Goal: Task Accomplishment & Management: Manage account settings

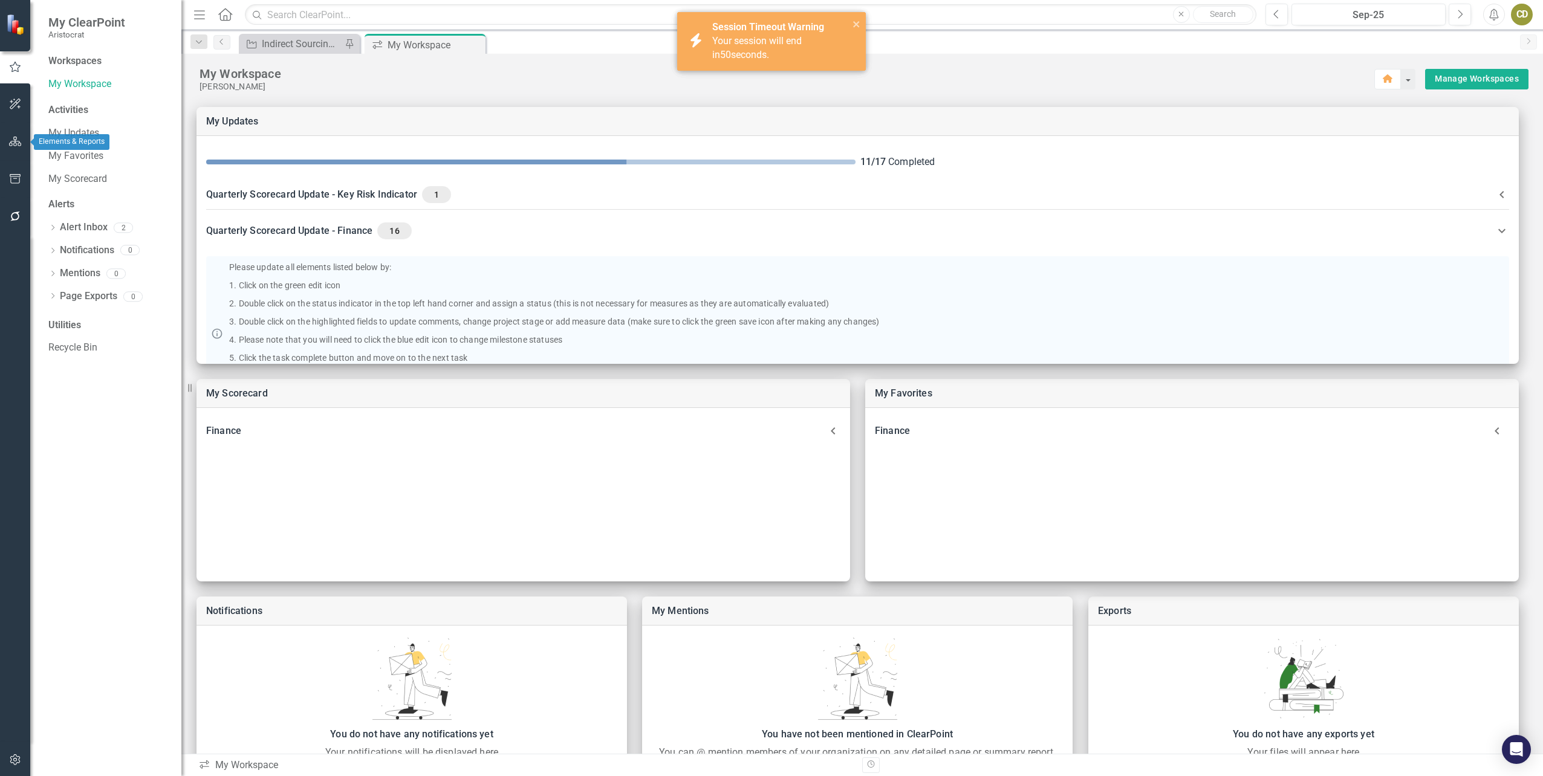
click at [17, 137] on icon "button" at bounding box center [15, 142] width 13 height 10
click at [53, 130] on icon "Dropdown" at bounding box center [52, 128] width 8 height 7
click at [60, 149] on icon at bounding box center [59, 149] width 3 height 6
click at [71, 239] on icon "Dropdown" at bounding box center [71, 240] width 9 height 7
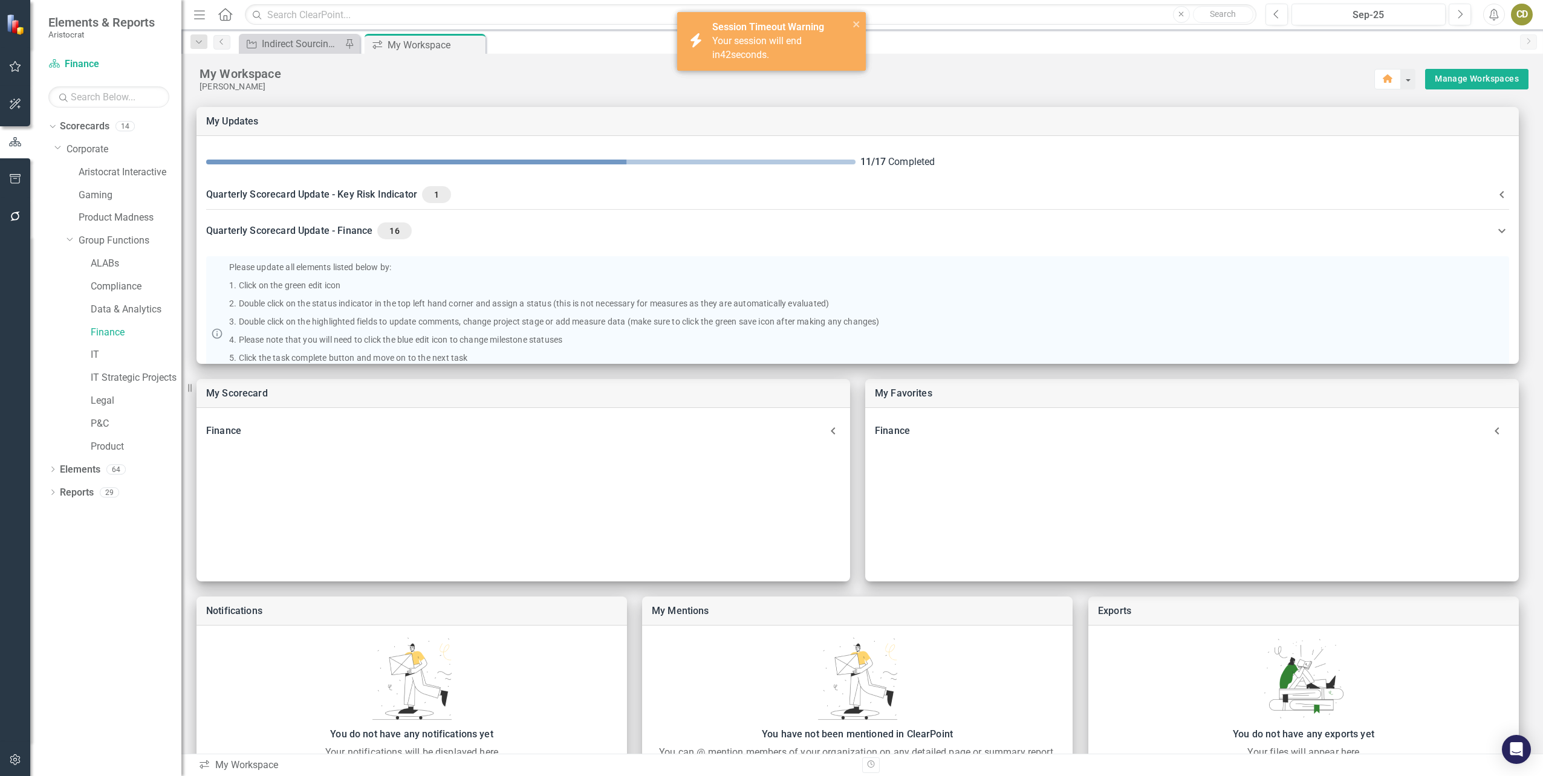
click at [90, 329] on div "Finance" at bounding box center [124, 334] width 115 height 23
click at [99, 329] on link "Finance" at bounding box center [136, 333] width 91 height 14
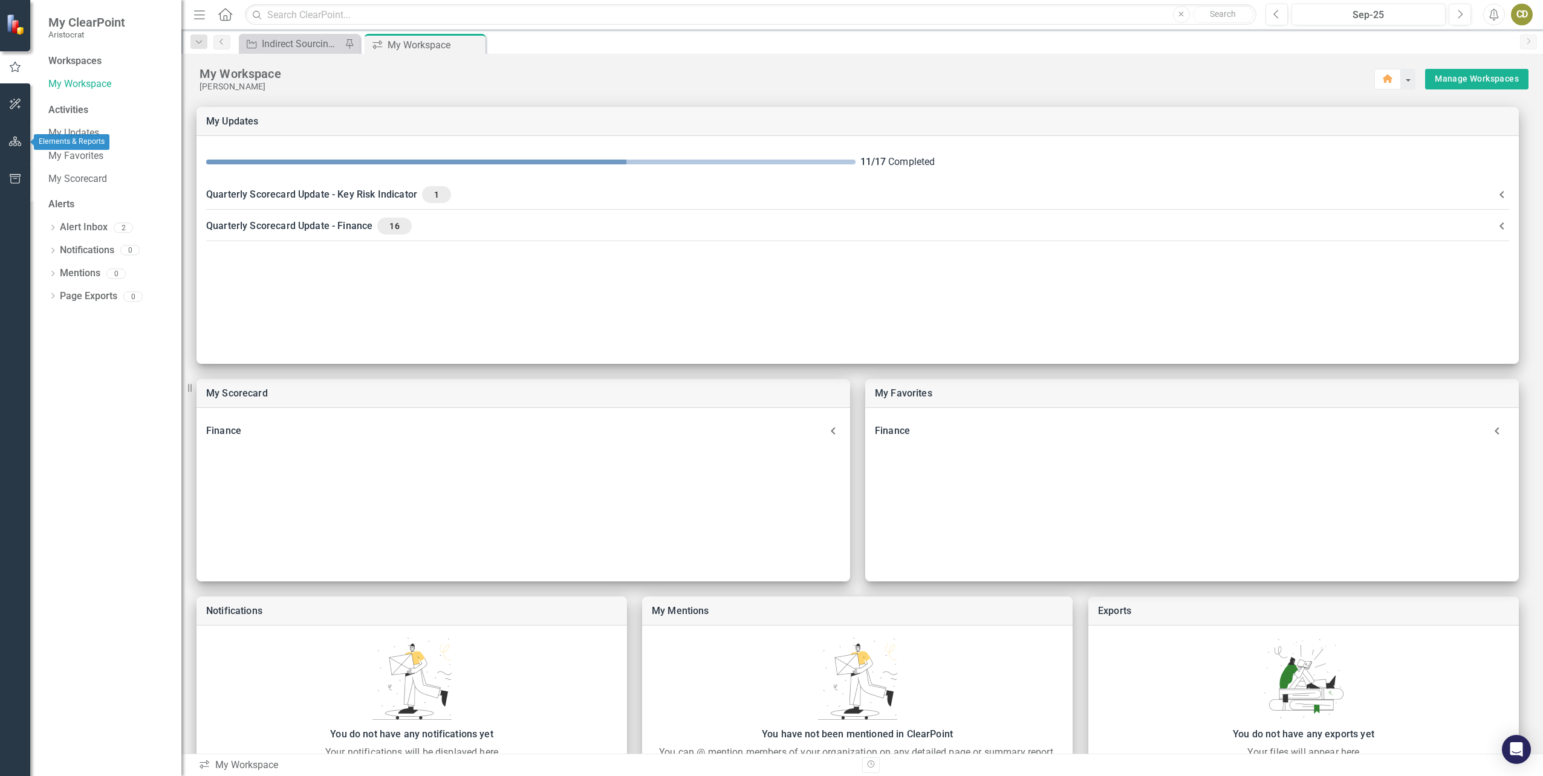
click at [15, 139] on icon "button" at bounding box center [15, 142] width 13 height 10
click at [56, 125] on icon "Dropdown" at bounding box center [52, 128] width 8 height 7
click at [56, 151] on icon "Dropdown" at bounding box center [58, 148] width 9 height 7
click at [73, 242] on icon "Dropdown" at bounding box center [71, 240] width 9 height 7
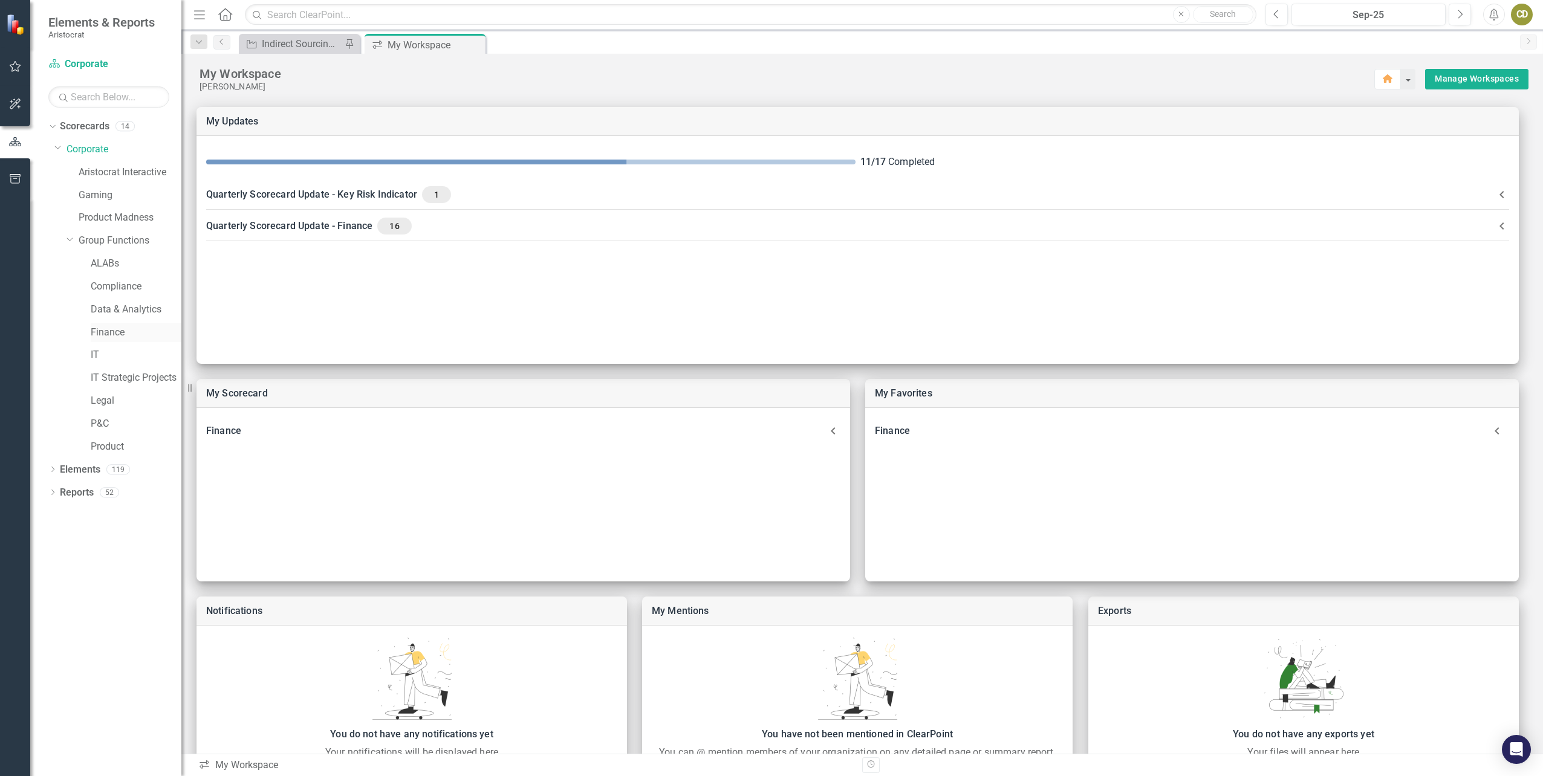
click at [108, 333] on link "Finance" at bounding box center [136, 333] width 91 height 14
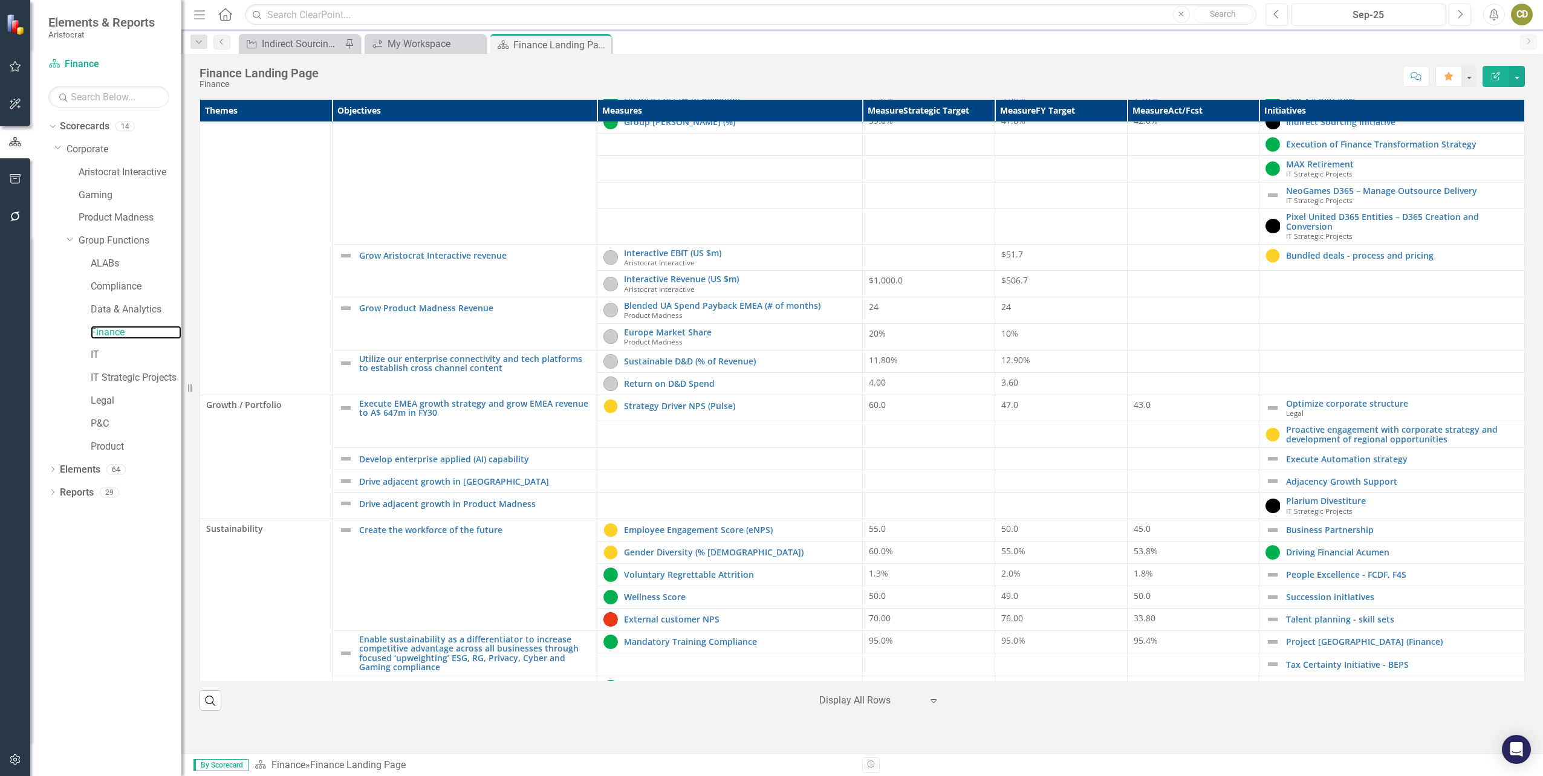
scroll to position [256, 0]
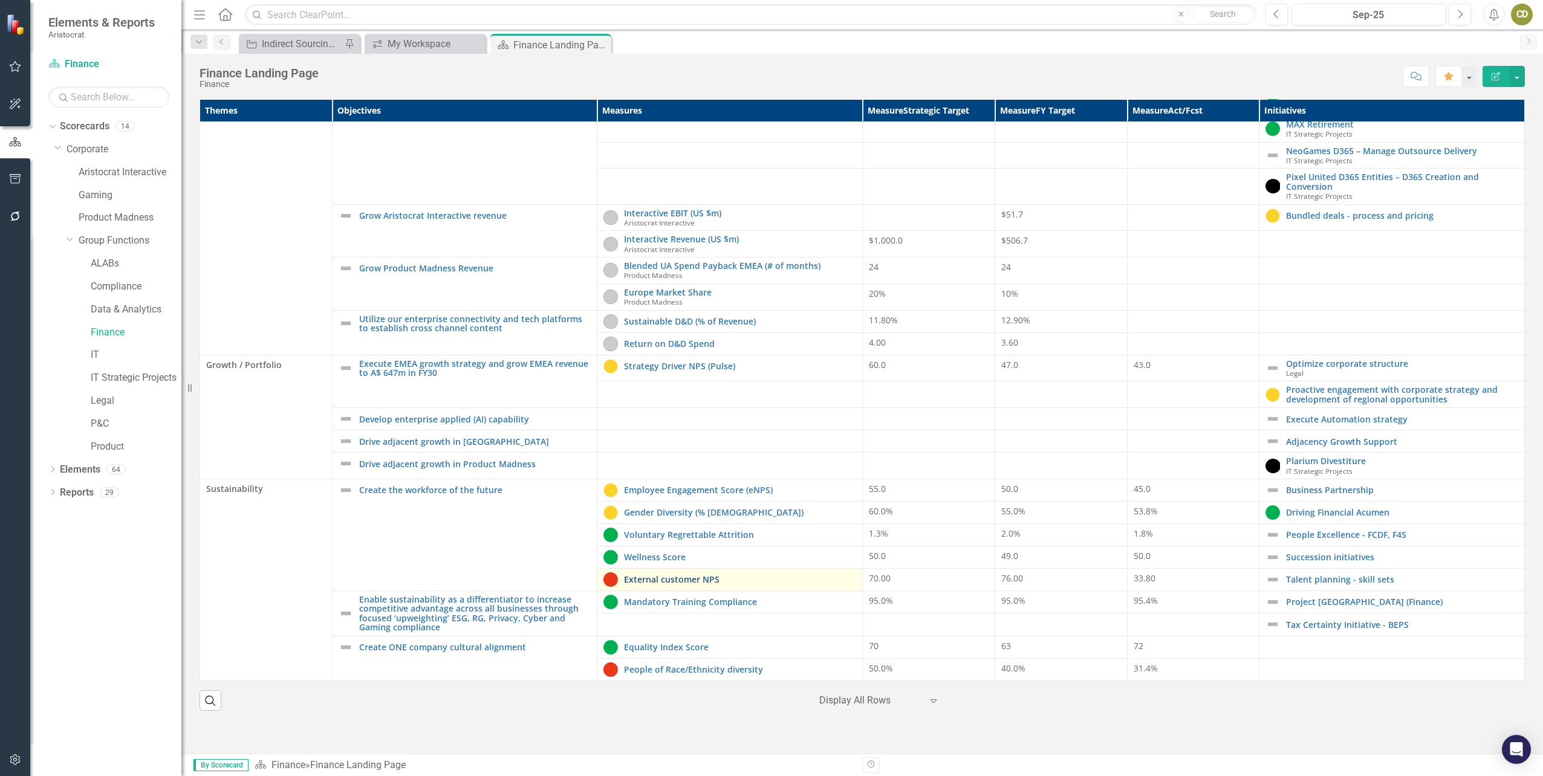
click at [692, 582] on link "External customer NPS" at bounding box center [740, 579] width 232 height 9
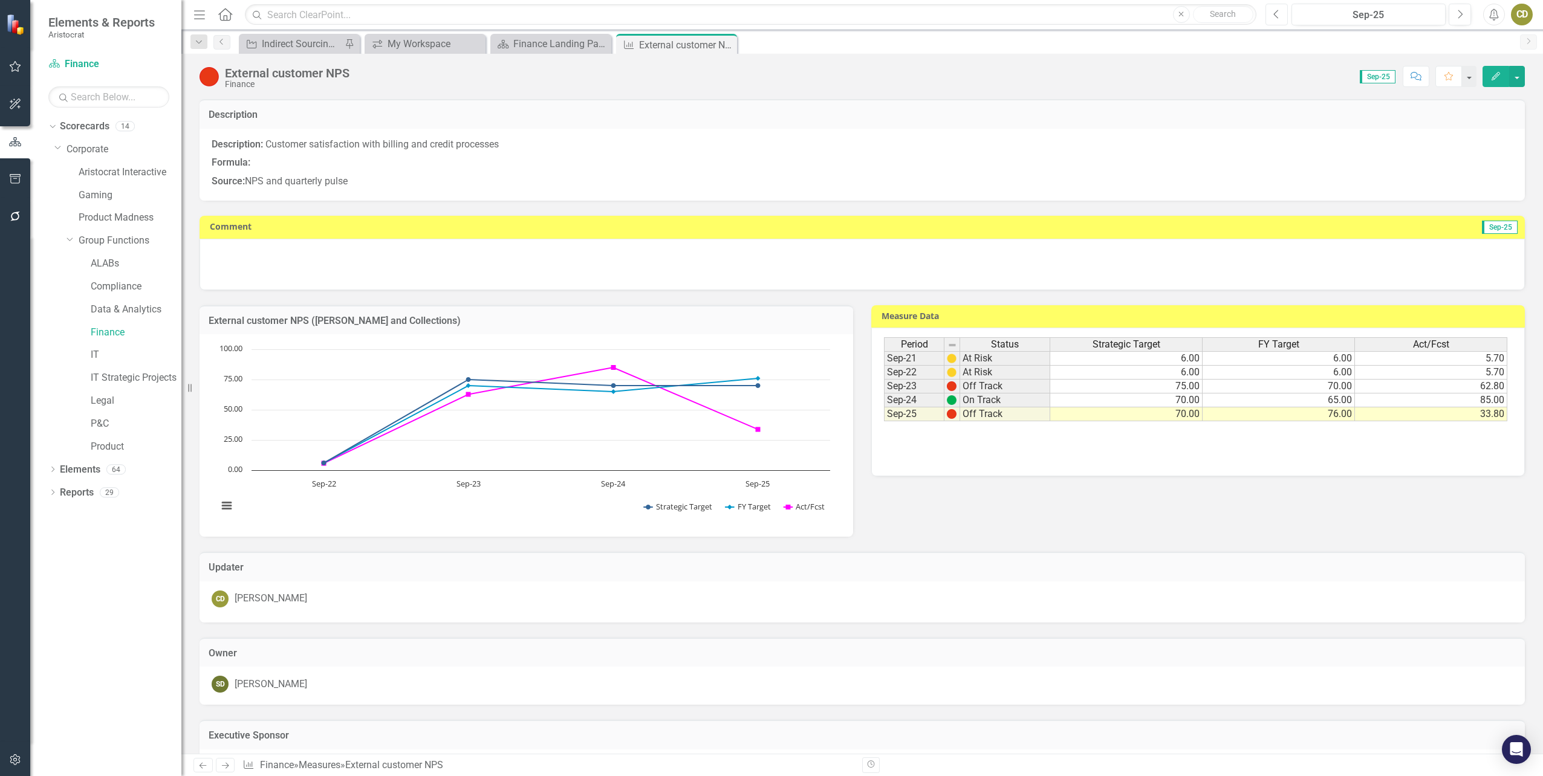
click at [1275, 9] on icon "Previous" at bounding box center [1277, 14] width 7 height 11
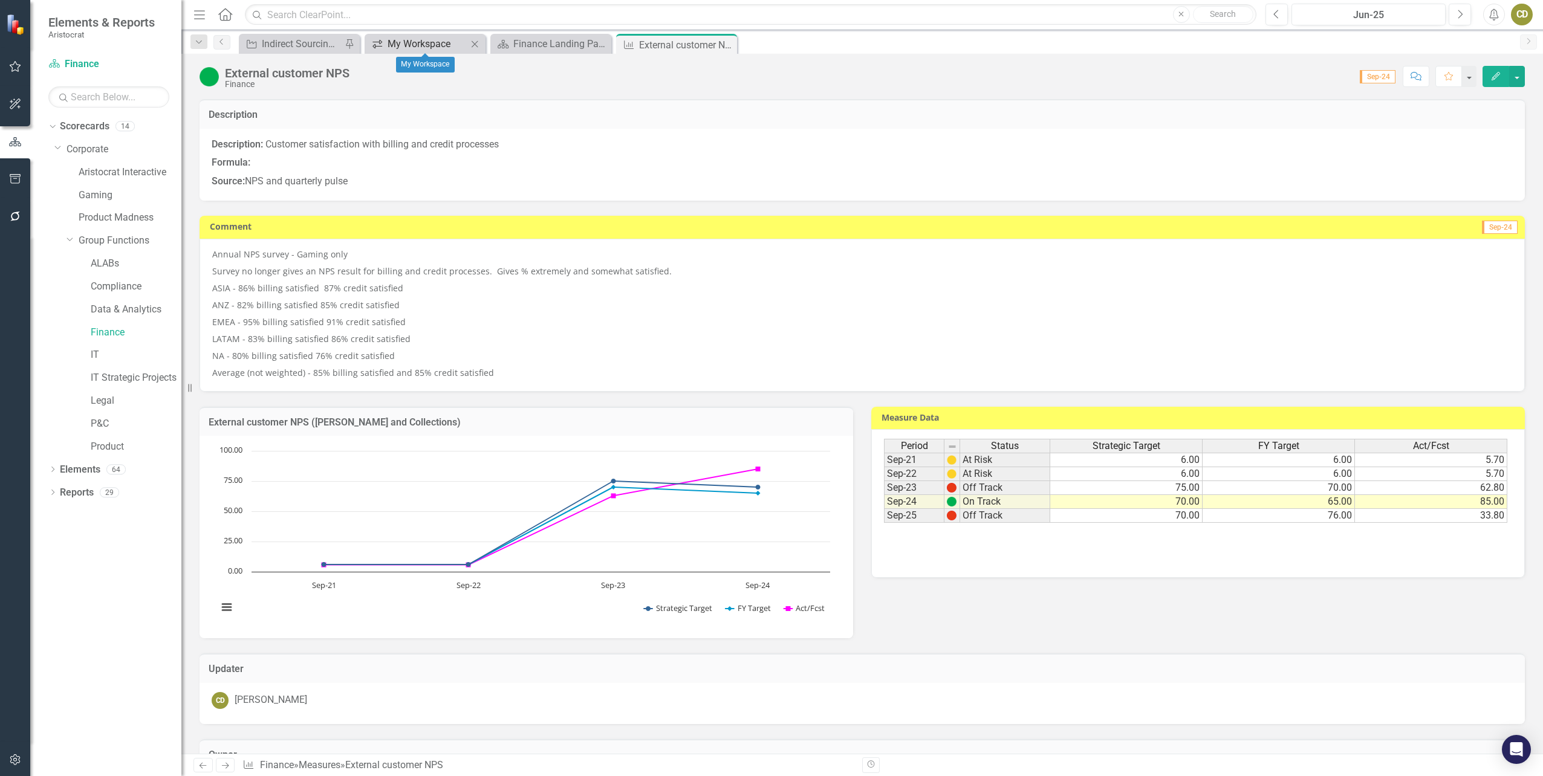
click at [428, 43] on div "My Workspace" at bounding box center [428, 43] width 80 height 15
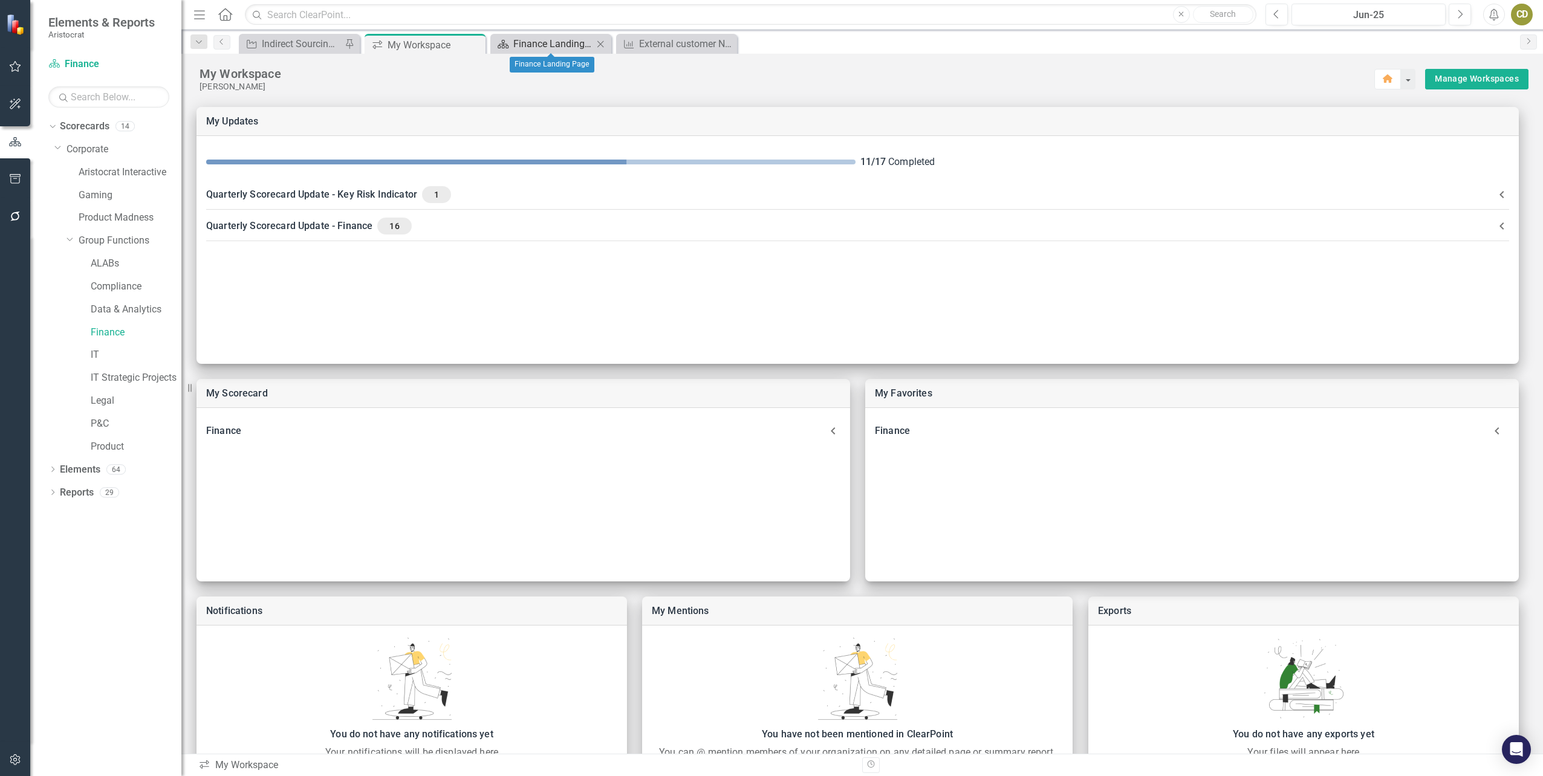
drag, startPoint x: 566, startPoint y: 45, endPoint x: 515, endPoint y: 45, distance: 50.8
click at [515, 45] on div "Finance Landing Page" at bounding box center [553, 43] width 80 height 15
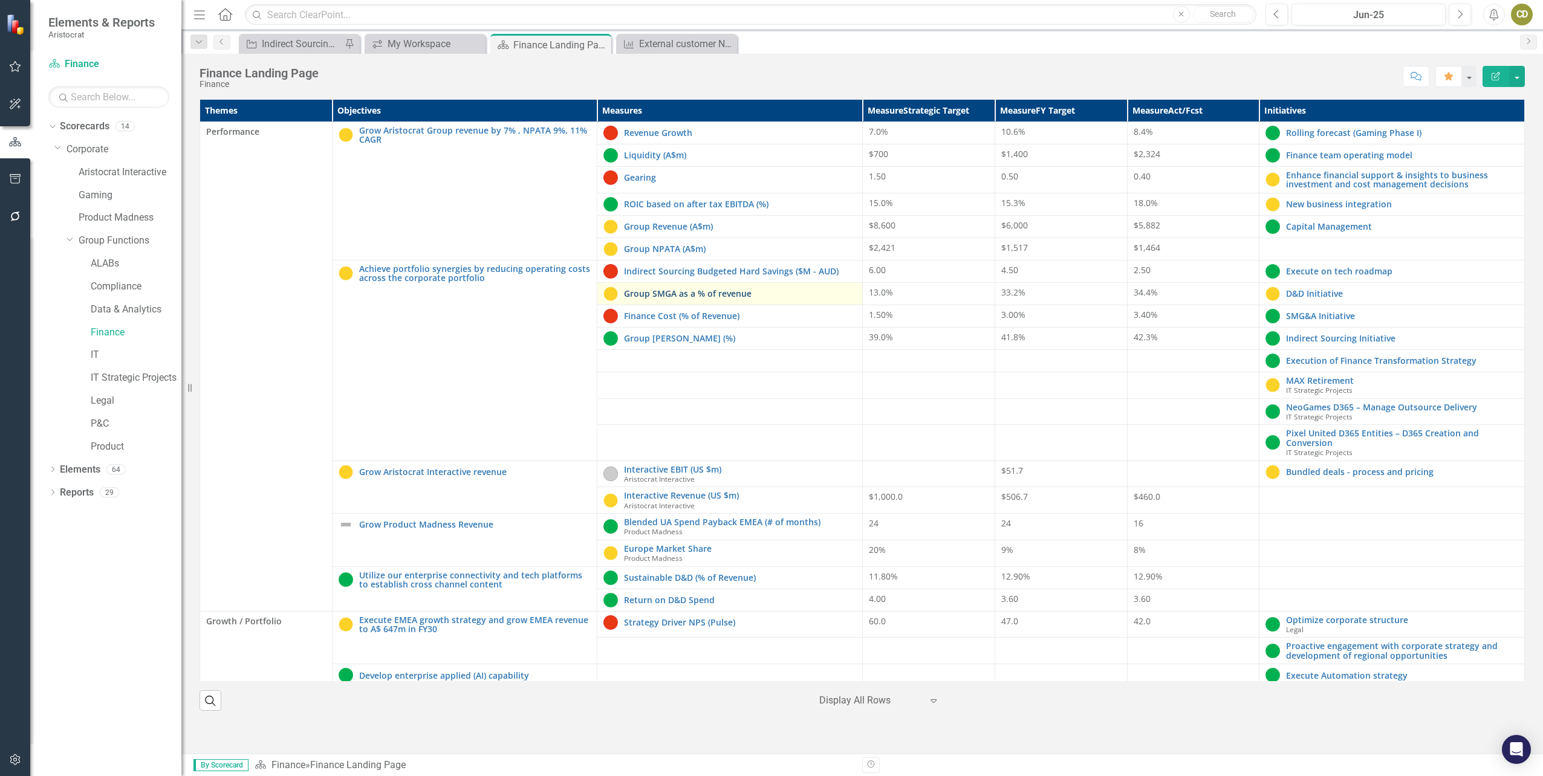
click at [732, 290] on link "Group SMGA as a % of revenue" at bounding box center [740, 293] width 232 height 9
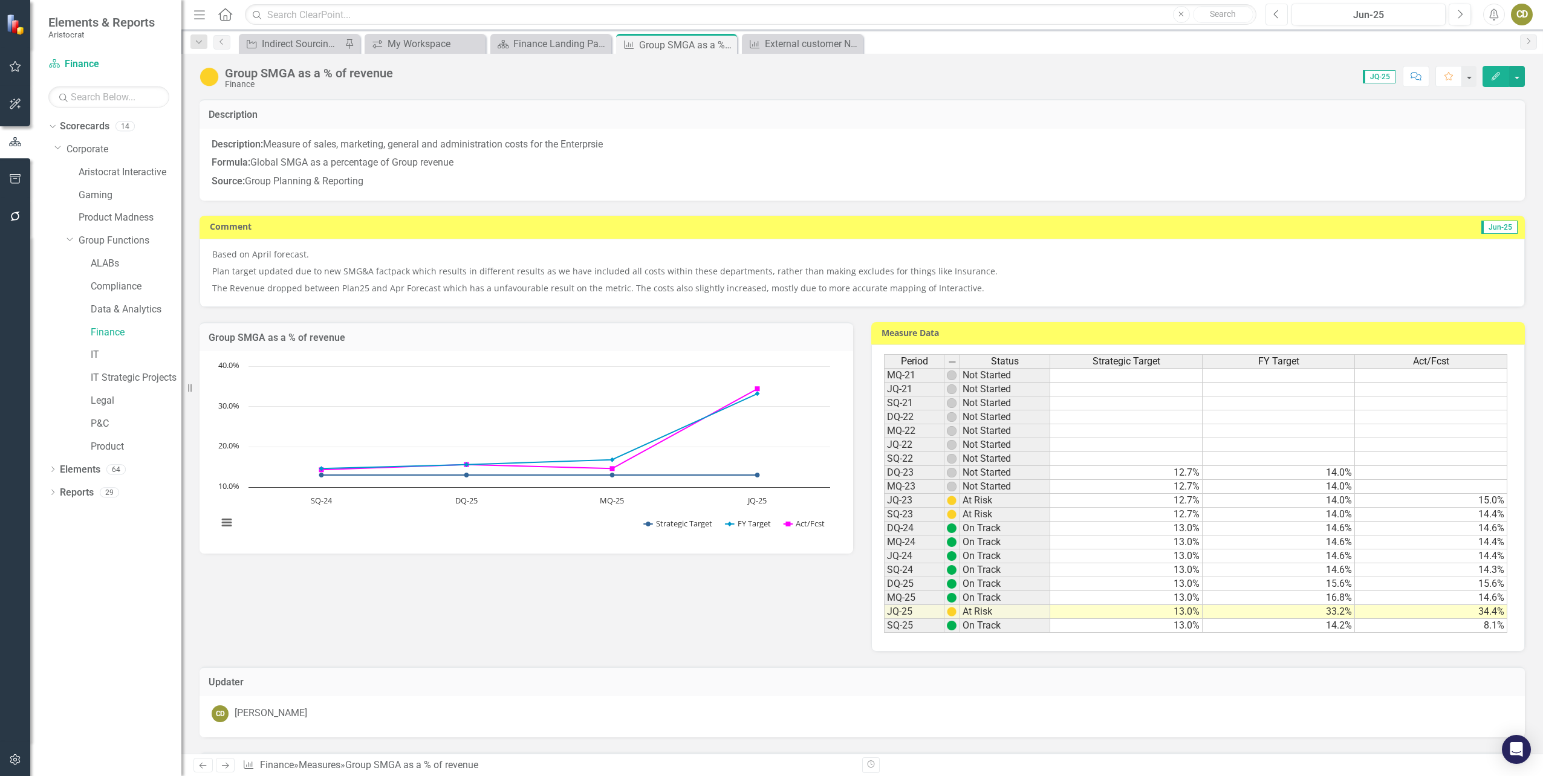
click at [1277, 17] on icon "button" at bounding box center [1276, 14] width 5 height 8
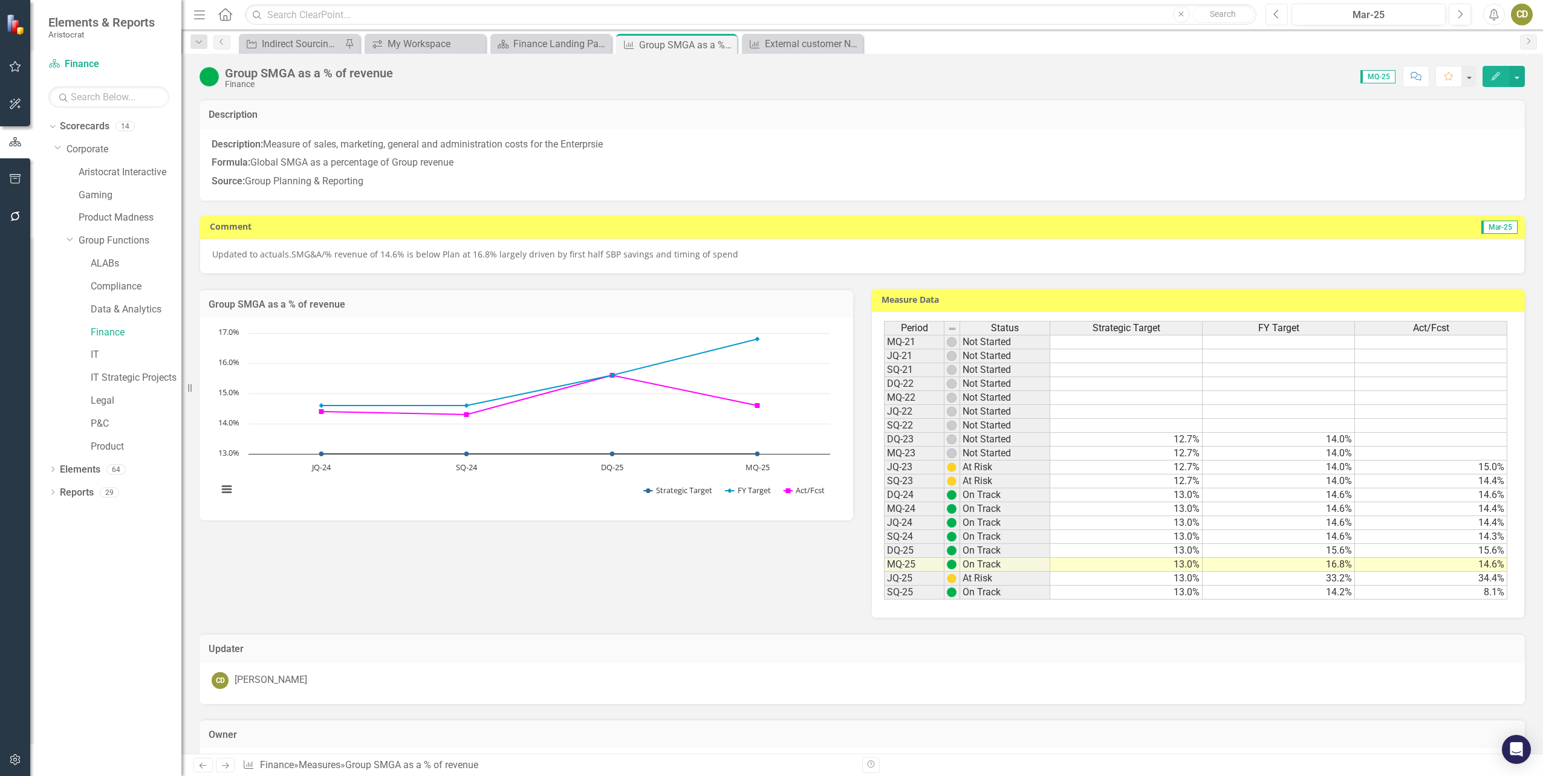
click at [1277, 17] on icon "button" at bounding box center [1276, 14] width 5 height 8
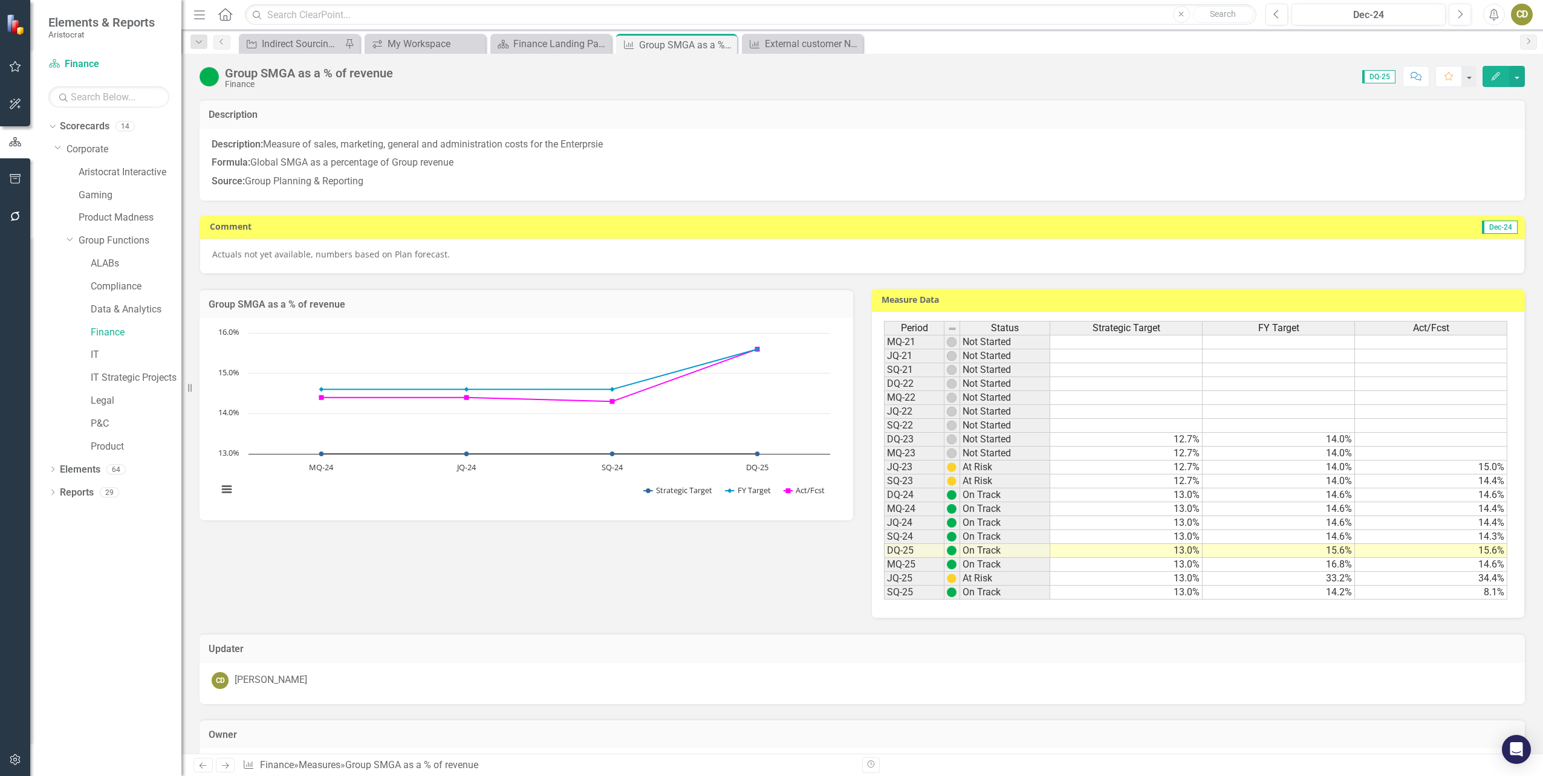
drag, startPoint x: 1459, startPoint y: 3, endPoint x: 1257, endPoint y: 58, distance: 209.9
click at [1257, 58] on div "Group SMGA as a % of revenue Finance Score: 0.00 DQ-25 Completed Comment Favori…" at bounding box center [862, 72] width 1362 height 36
click at [1463, 15] on icon "Next" at bounding box center [1460, 14] width 7 height 11
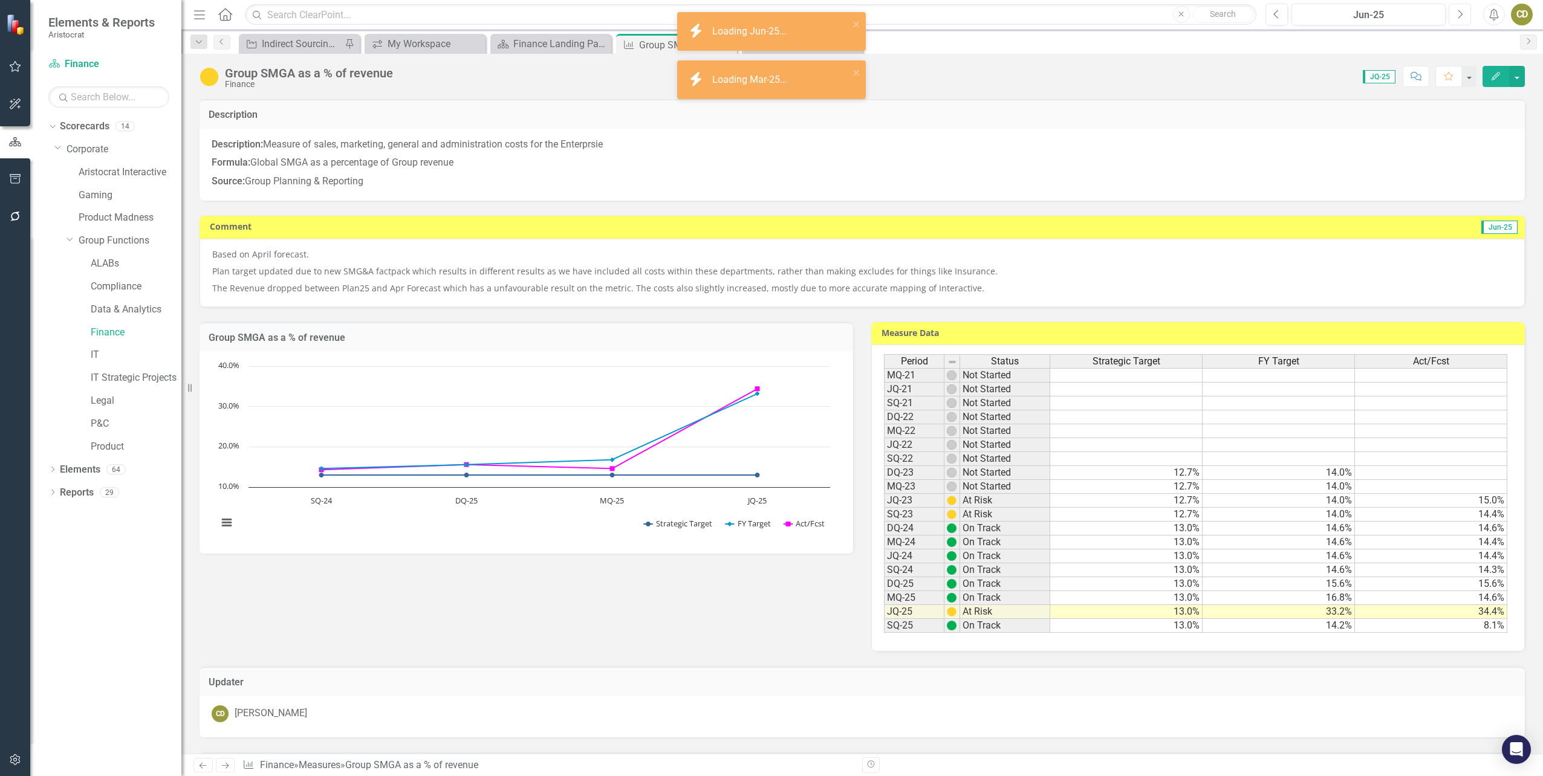
click at [1463, 15] on icon "Next" at bounding box center [1460, 14] width 7 height 11
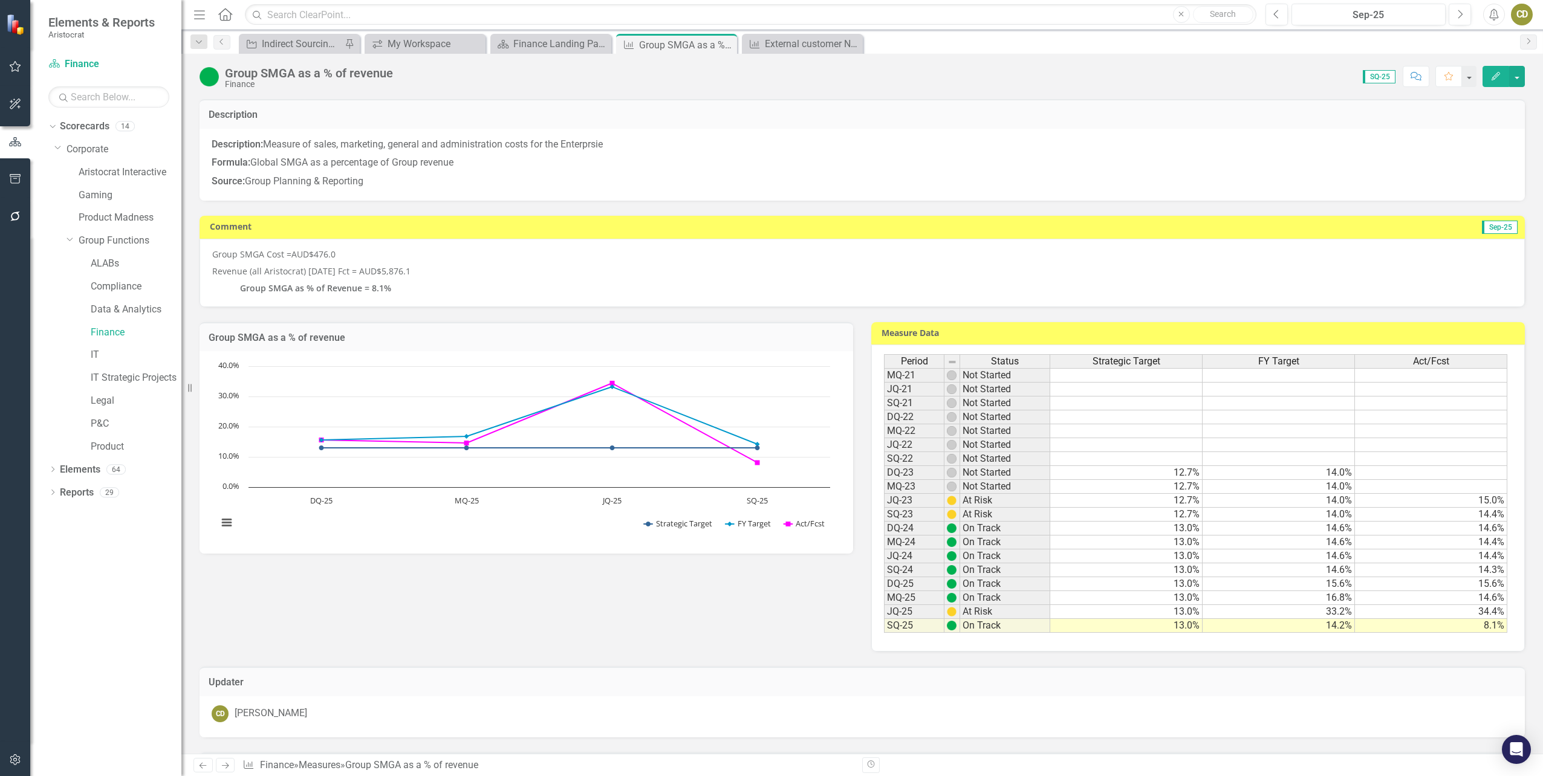
click at [1402, 630] on td "8.1%" at bounding box center [1431, 626] width 152 height 14
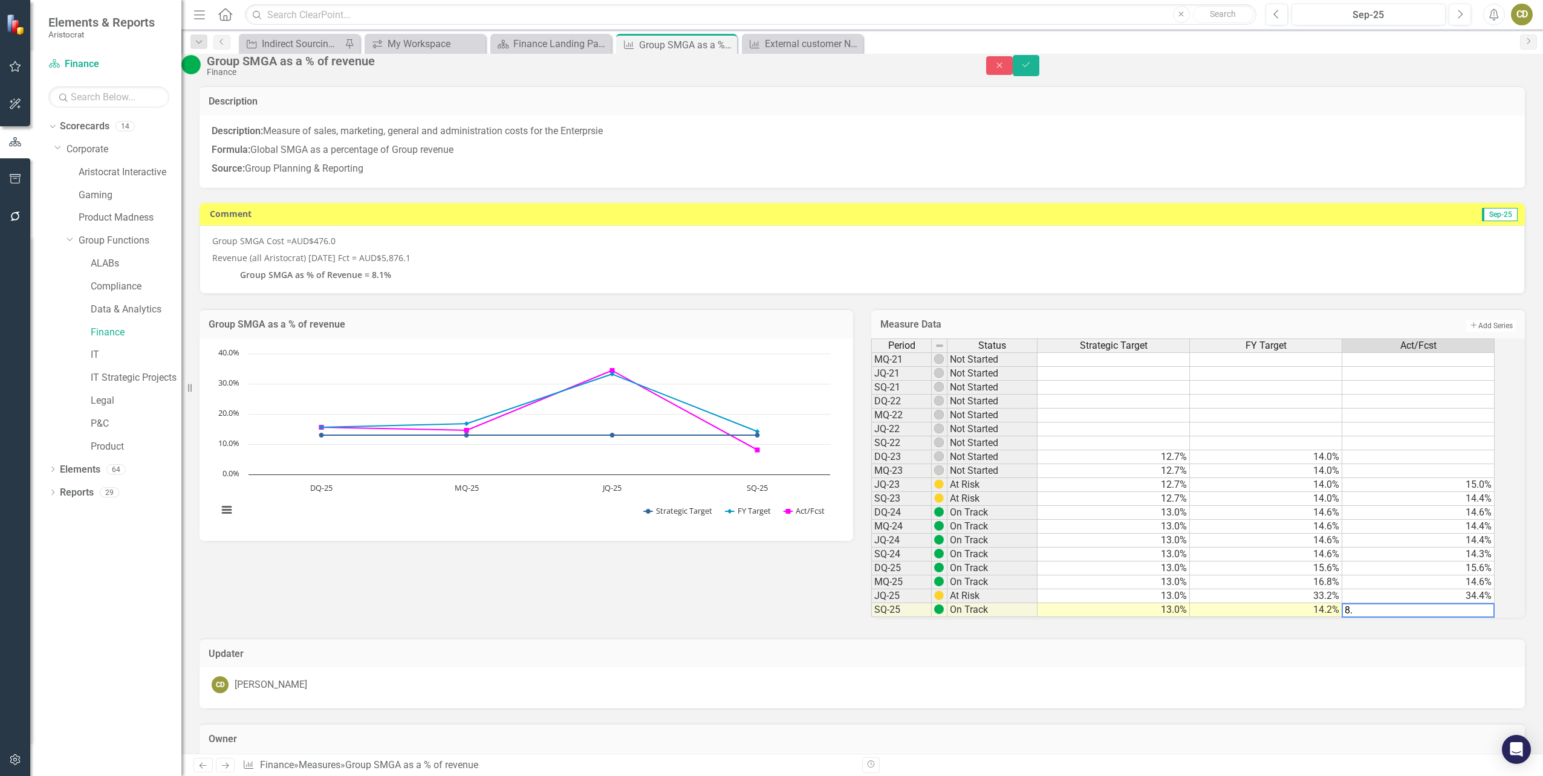
type textarea "8"
type textarea "18.9"
click at [1032, 68] on icon "Save" at bounding box center [1026, 64] width 11 height 8
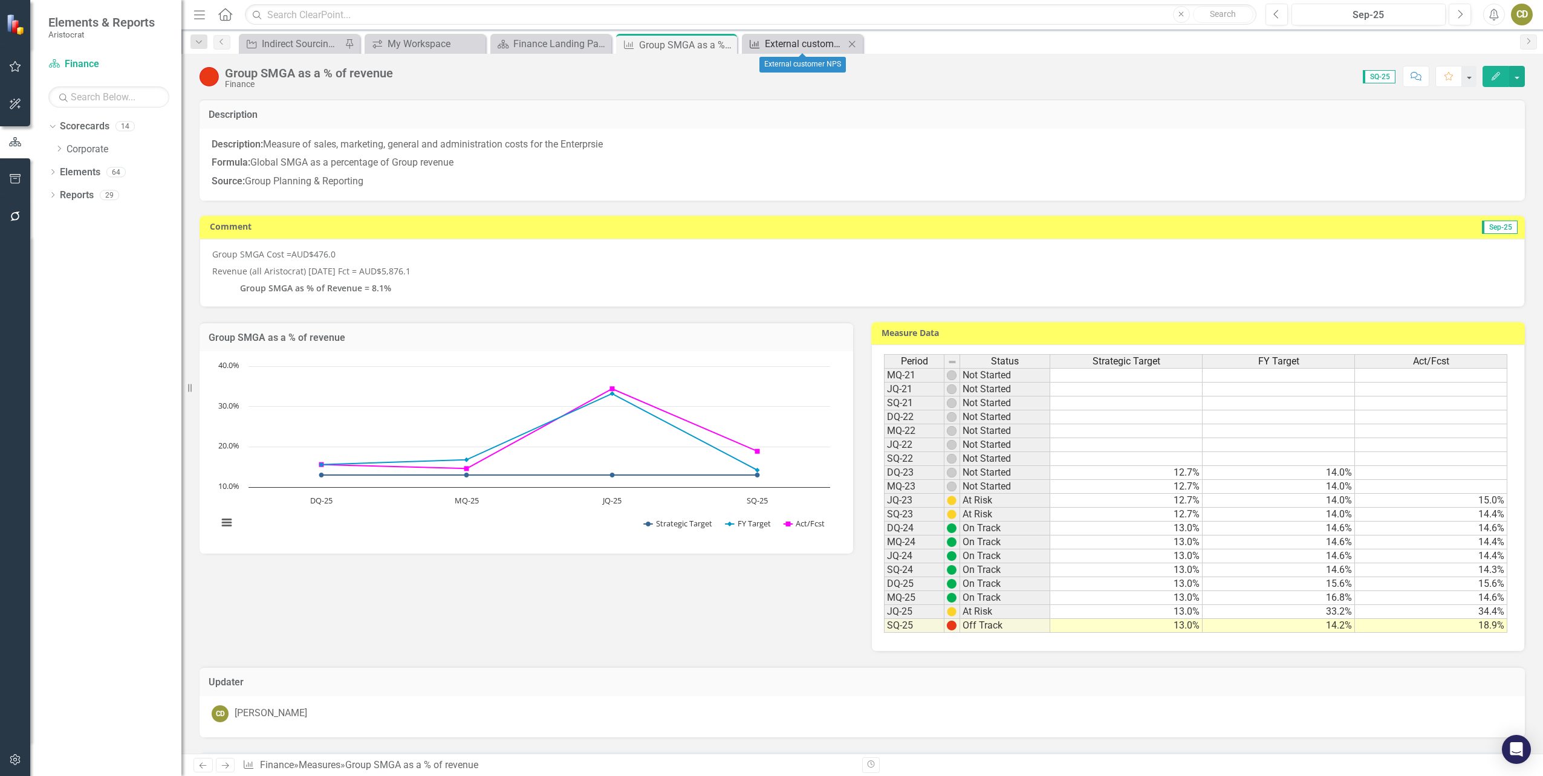
click at [786, 41] on div "External customer NPS" at bounding box center [805, 43] width 80 height 15
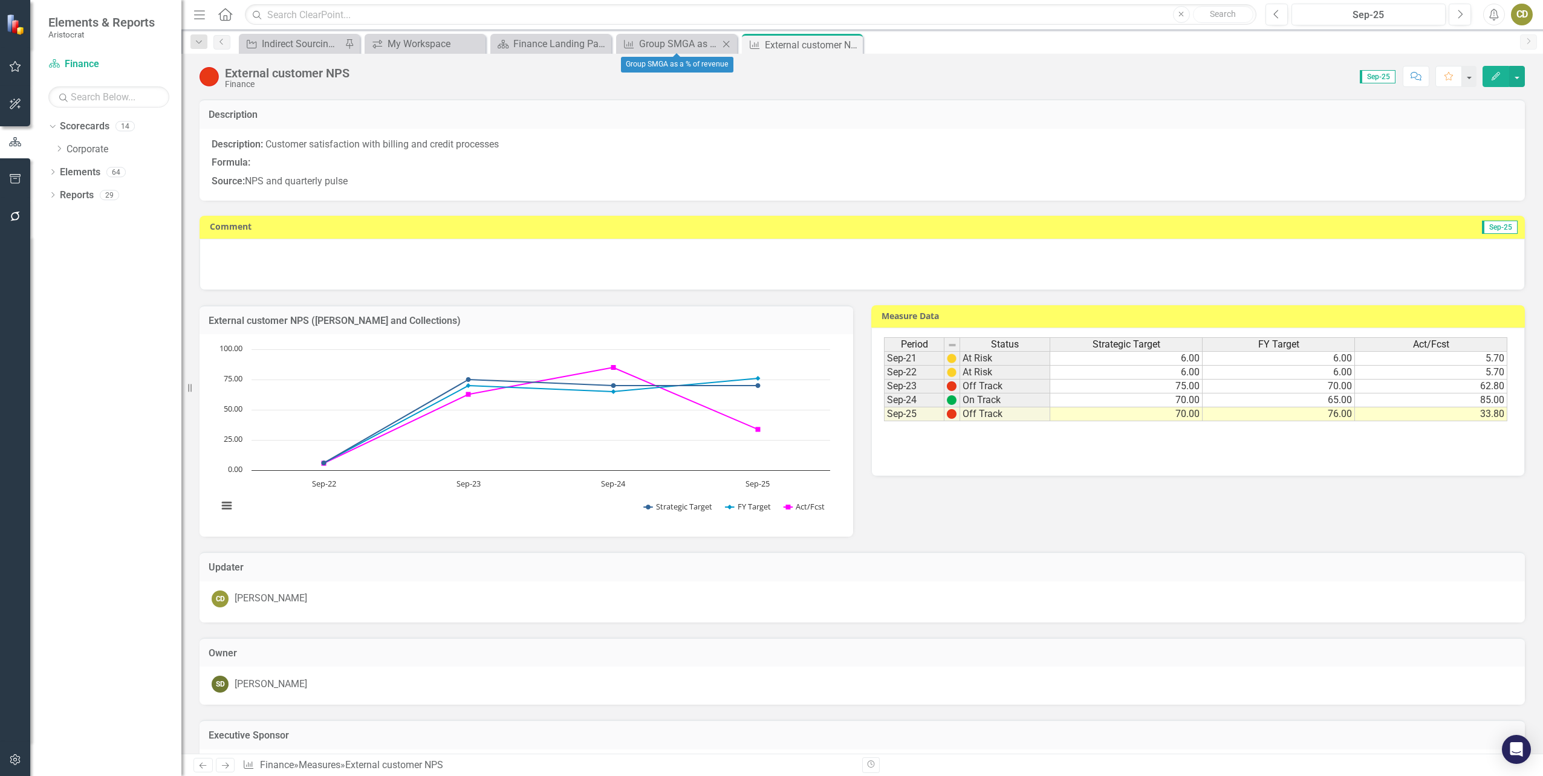
click at [724, 45] on icon "Close" at bounding box center [726, 44] width 12 height 10
click at [603, 47] on icon at bounding box center [600, 44] width 7 height 7
click at [1277, 14] on icon "Previous" at bounding box center [1277, 14] width 7 height 11
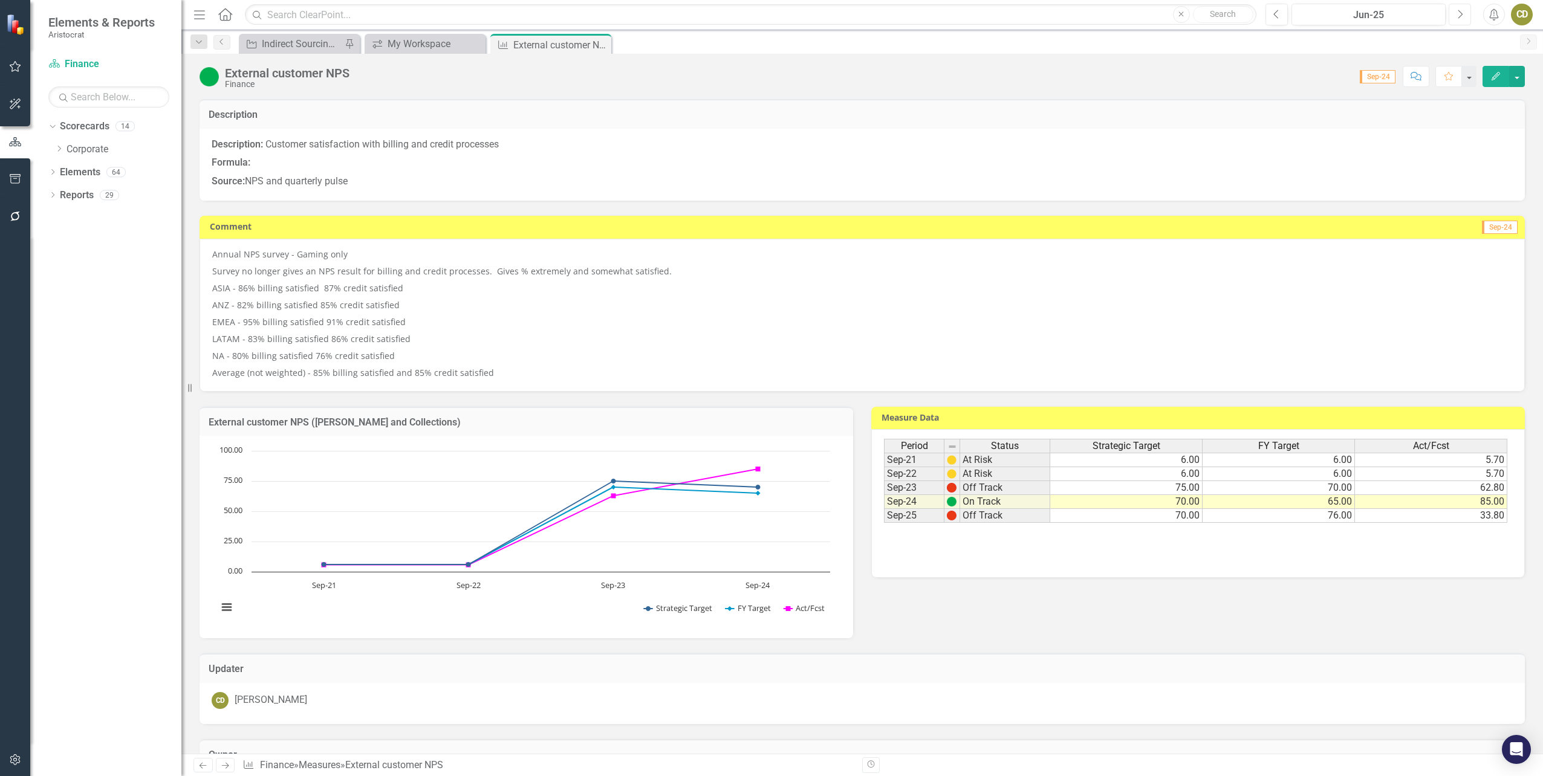
click at [1458, 13] on icon "Next" at bounding box center [1460, 14] width 7 height 11
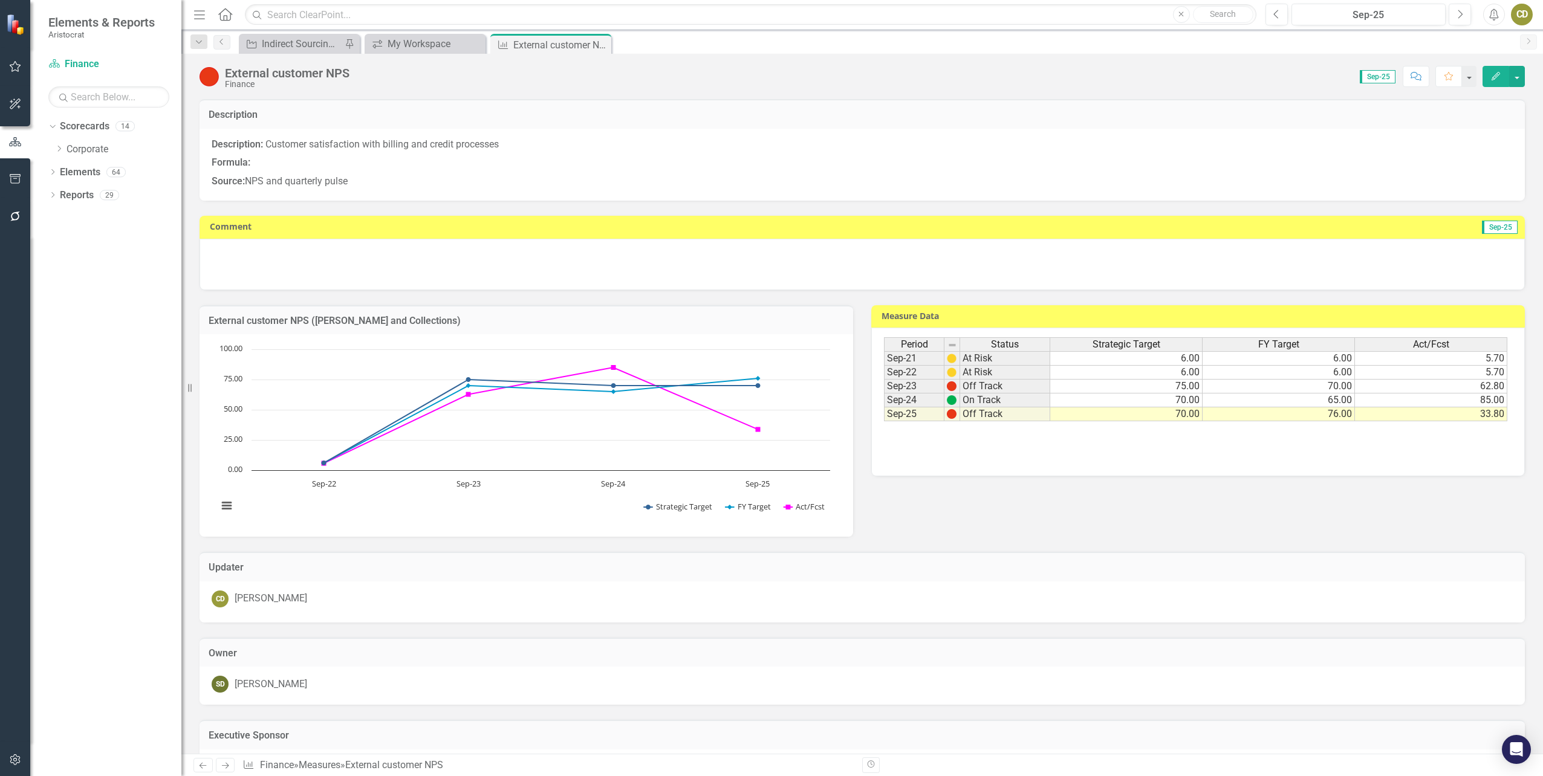
click at [223, 247] on div at bounding box center [863, 264] width 1326 height 51
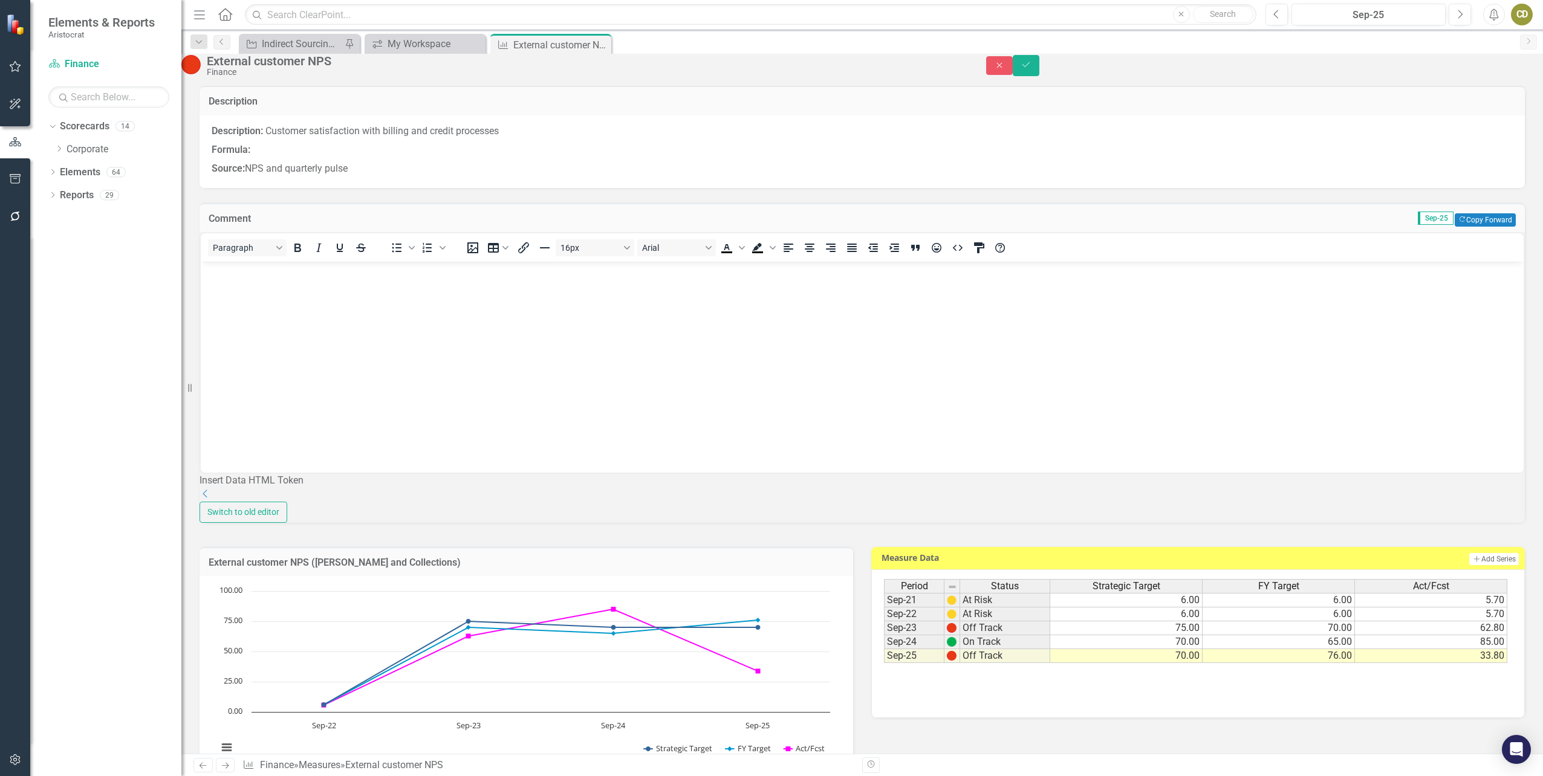
click at [220, 272] on p "Rich Text Area. Press ALT-0 for help." at bounding box center [862, 272] width 1317 height 15
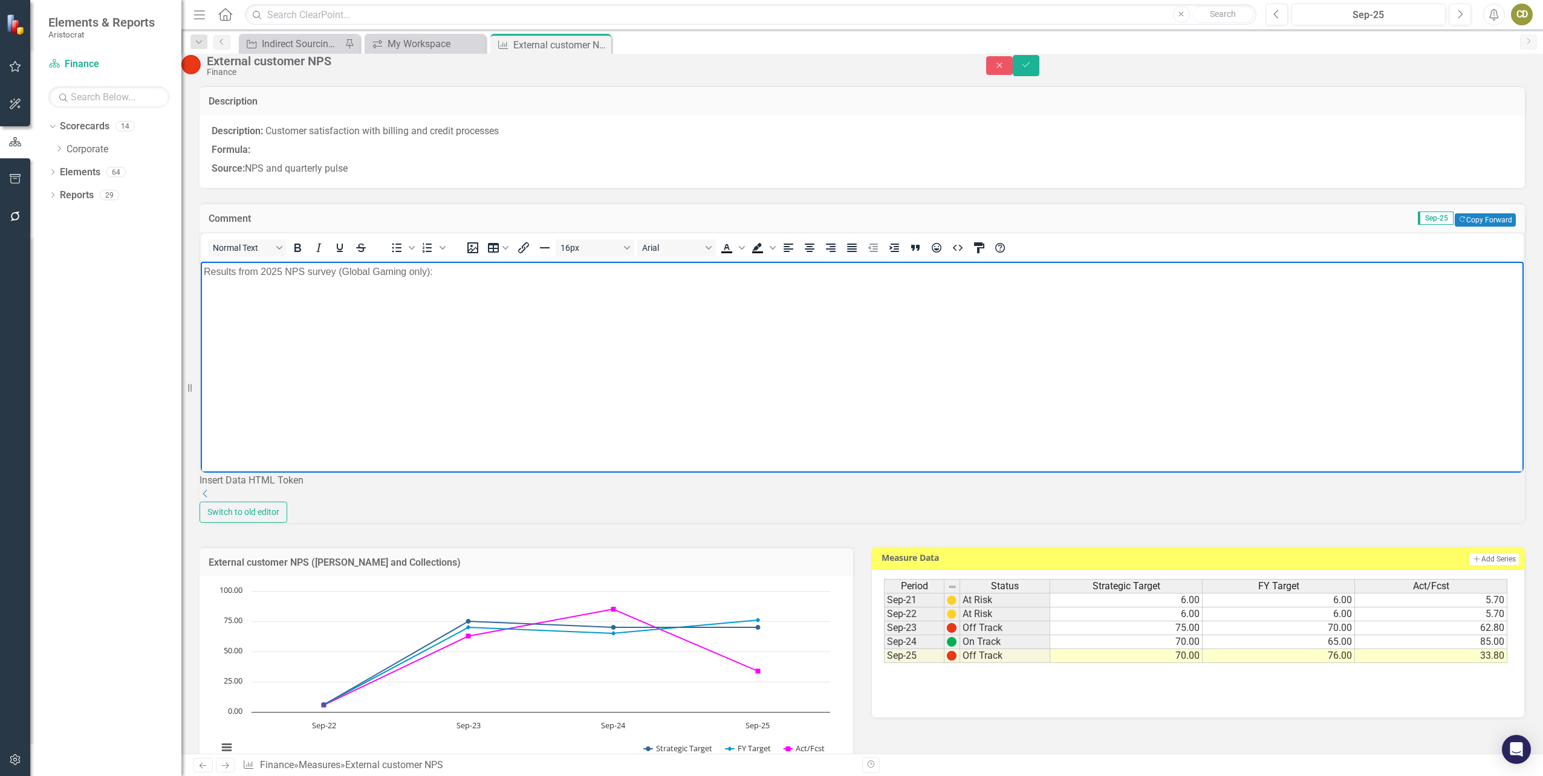
click at [219, 300] on p "Rich Text Area. Press ALT-0 for help." at bounding box center [862, 296] width 1317 height 15
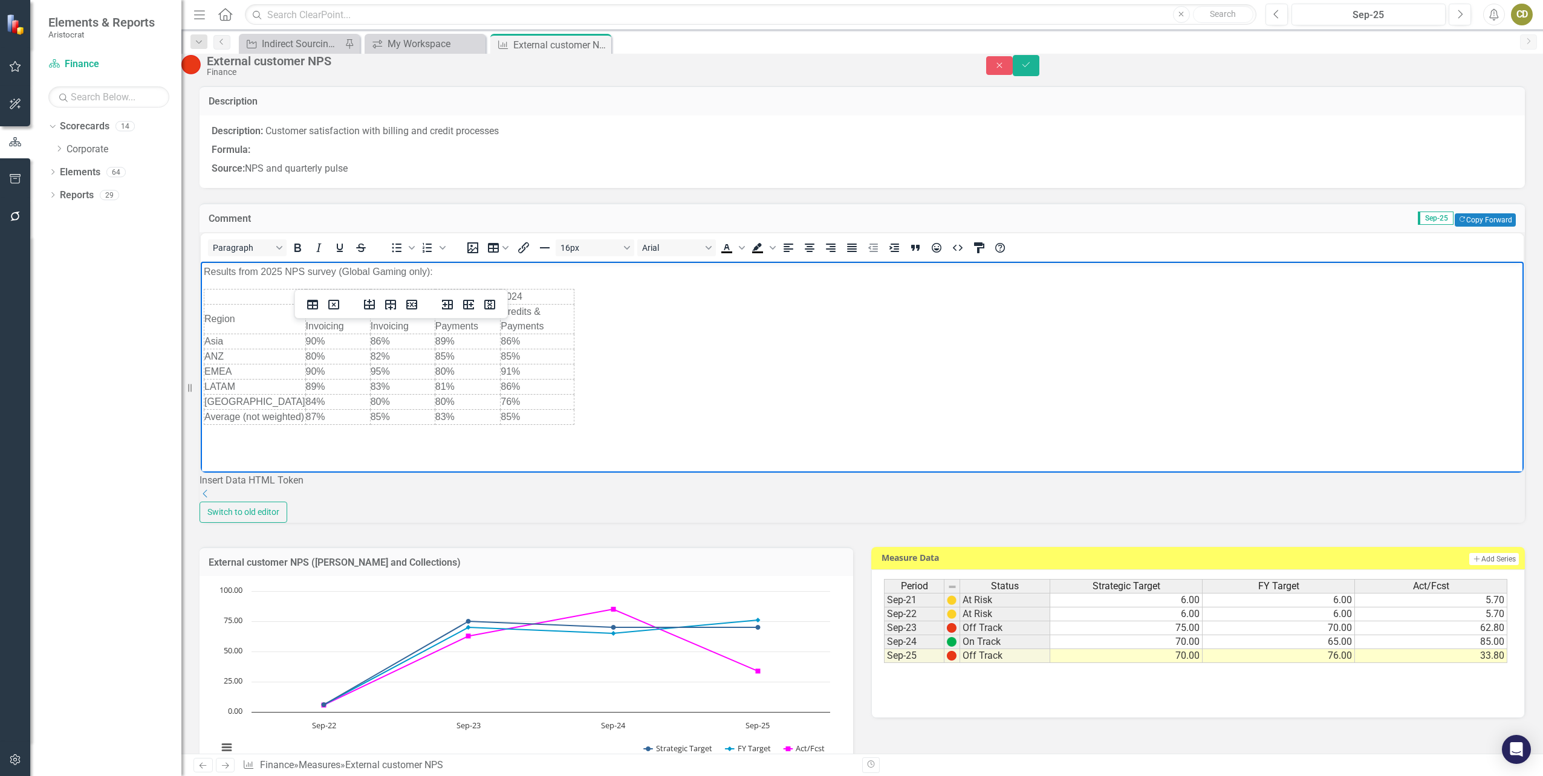
click at [651, 368] on body "Results from 2025 NPS survey (Global Gaming only): [CREDIT_CARD_NUMBER] Region …" at bounding box center [862, 357] width 1323 height 190
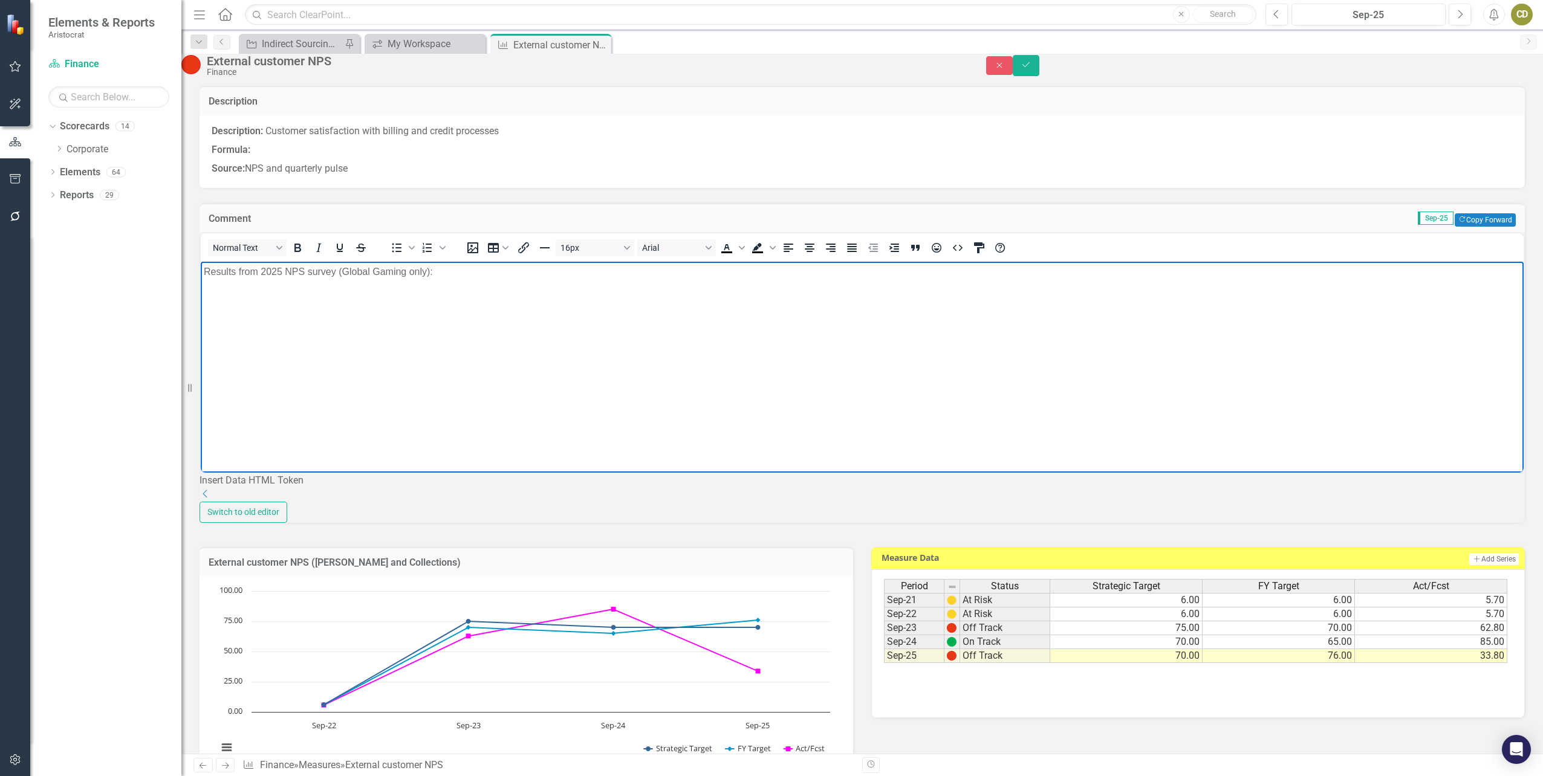
drag, startPoint x: 470, startPoint y: 322, endPoint x: 240, endPoint y: 324, distance: 230.4
click at [240, 324] on p "Rich Text Area. Press ALT-0 for help." at bounding box center [862, 320] width 1317 height 15
click at [509, 256] on button "Table" at bounding box center [498, 247] width 29 height 17
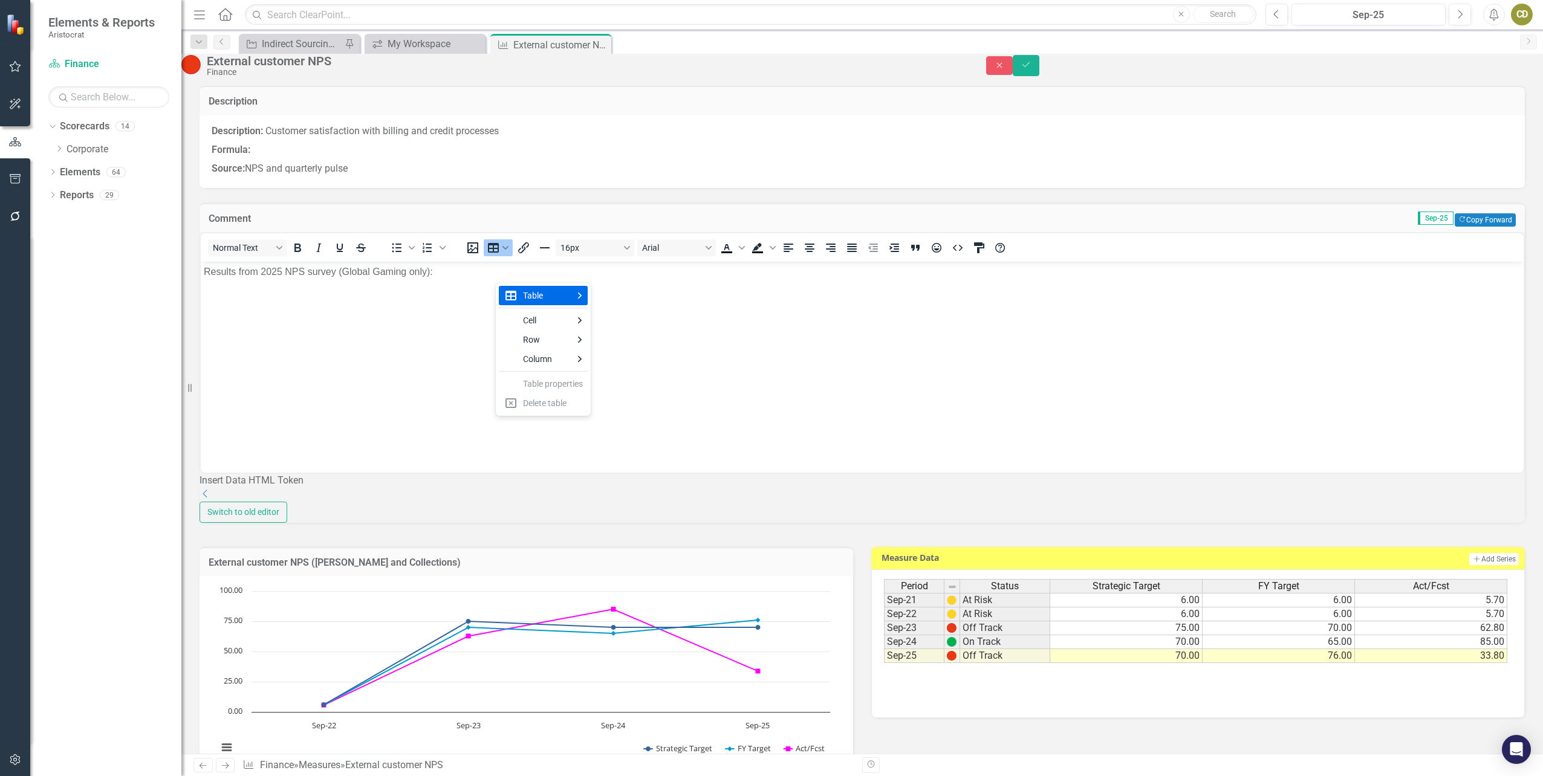
click at [410, 350] on body "Results from 2025 NPS survey (Global Gaming only):" at bounding box center [862, 352] width 1323 height 181
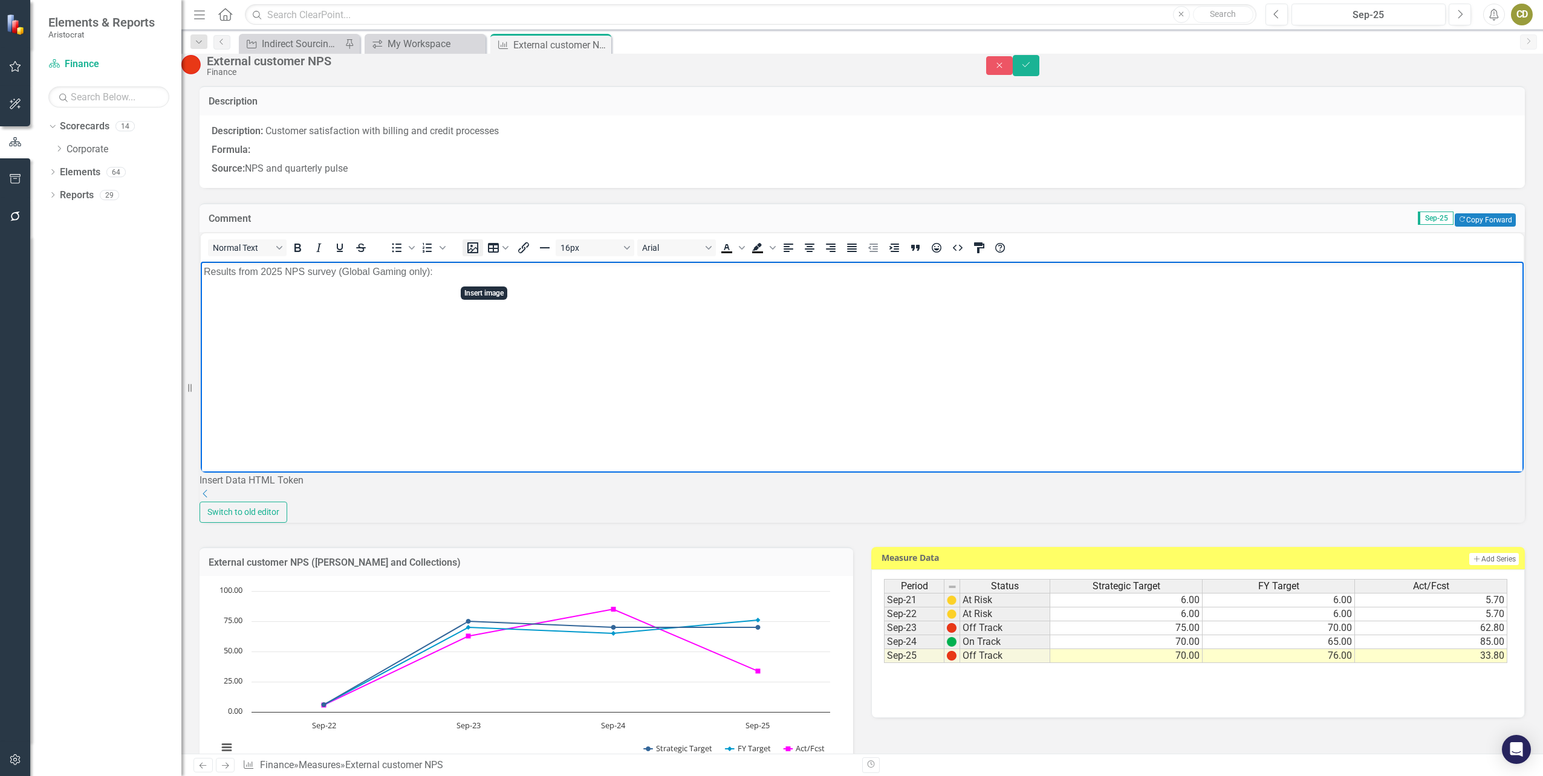
click at [480, 255] on icon "Insert image" at bounding box center [473, 248] width 15 height 15
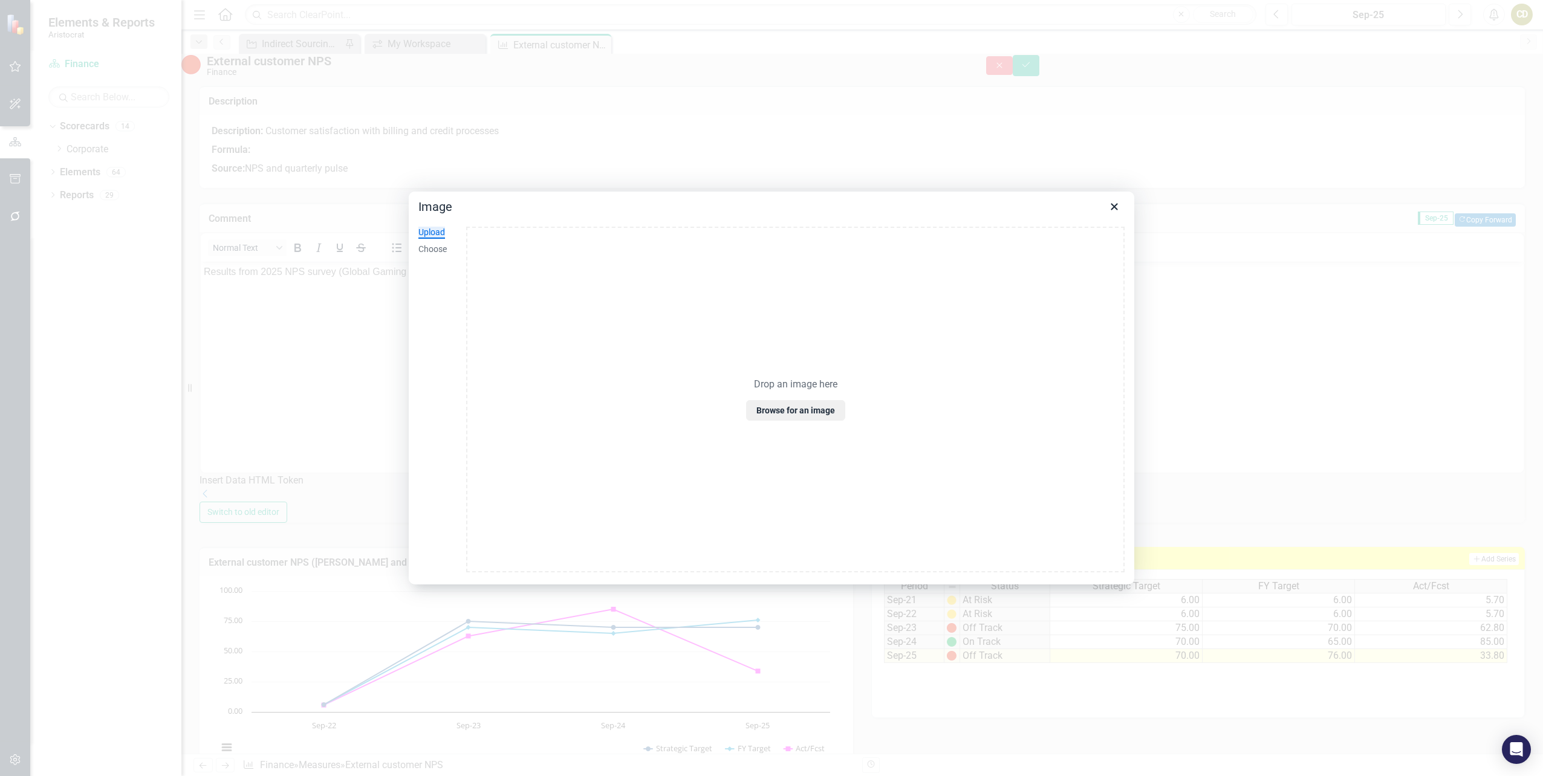
click at [715, 357] on div "Drop an image here Browse for an image" at bounding box center [795, 400] width 659 height 346
click at [782, 390] on p "Drop an image here" at bounding box center [795, 385] width 83 height 13
click at [768, 319] on div "Drop an image here Browse for an image" at bounding box center [795, 400] width 659 height 346
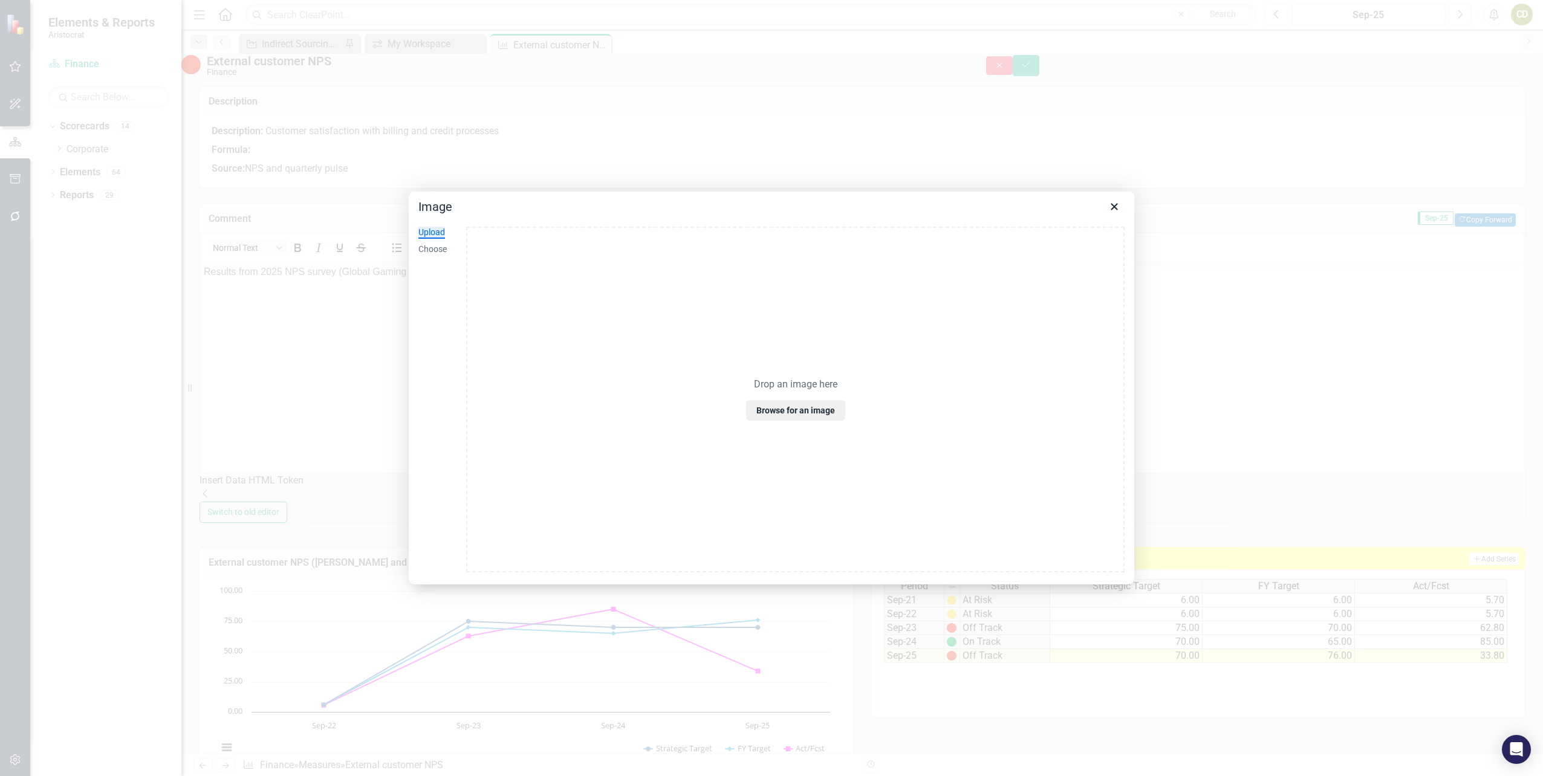
click at [784, 386] on p "Drop an image here" at bounding box center [795, 385] width 83 height 13
click at [1121, 206] on icon "Close" at bounding box center [1114, 207] width 15 height 15
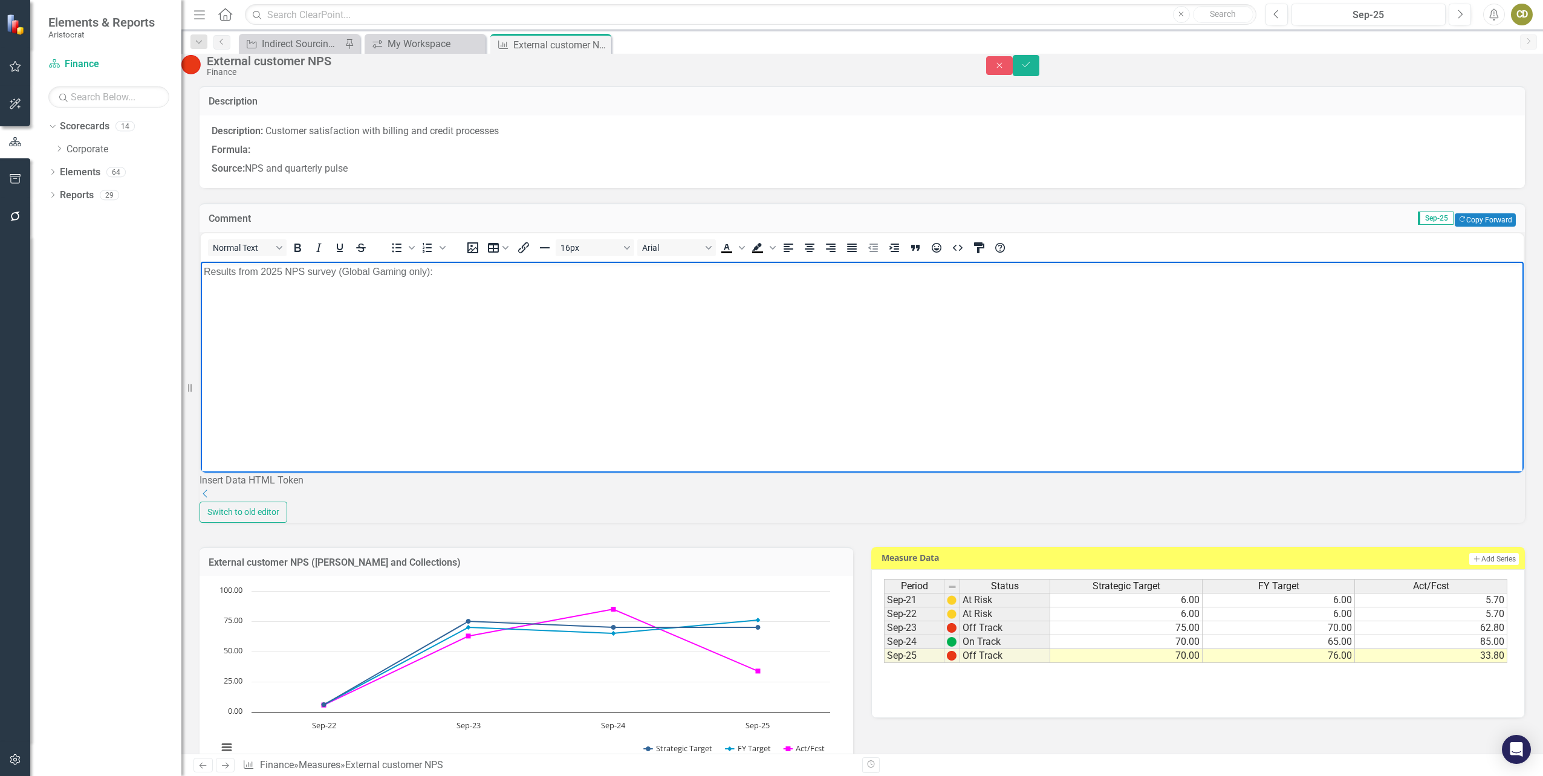
click at [208, 300] on p "Rich Text Area. Press ALT-0 for help." at bounding box center [862, 296] width 1317 height 15
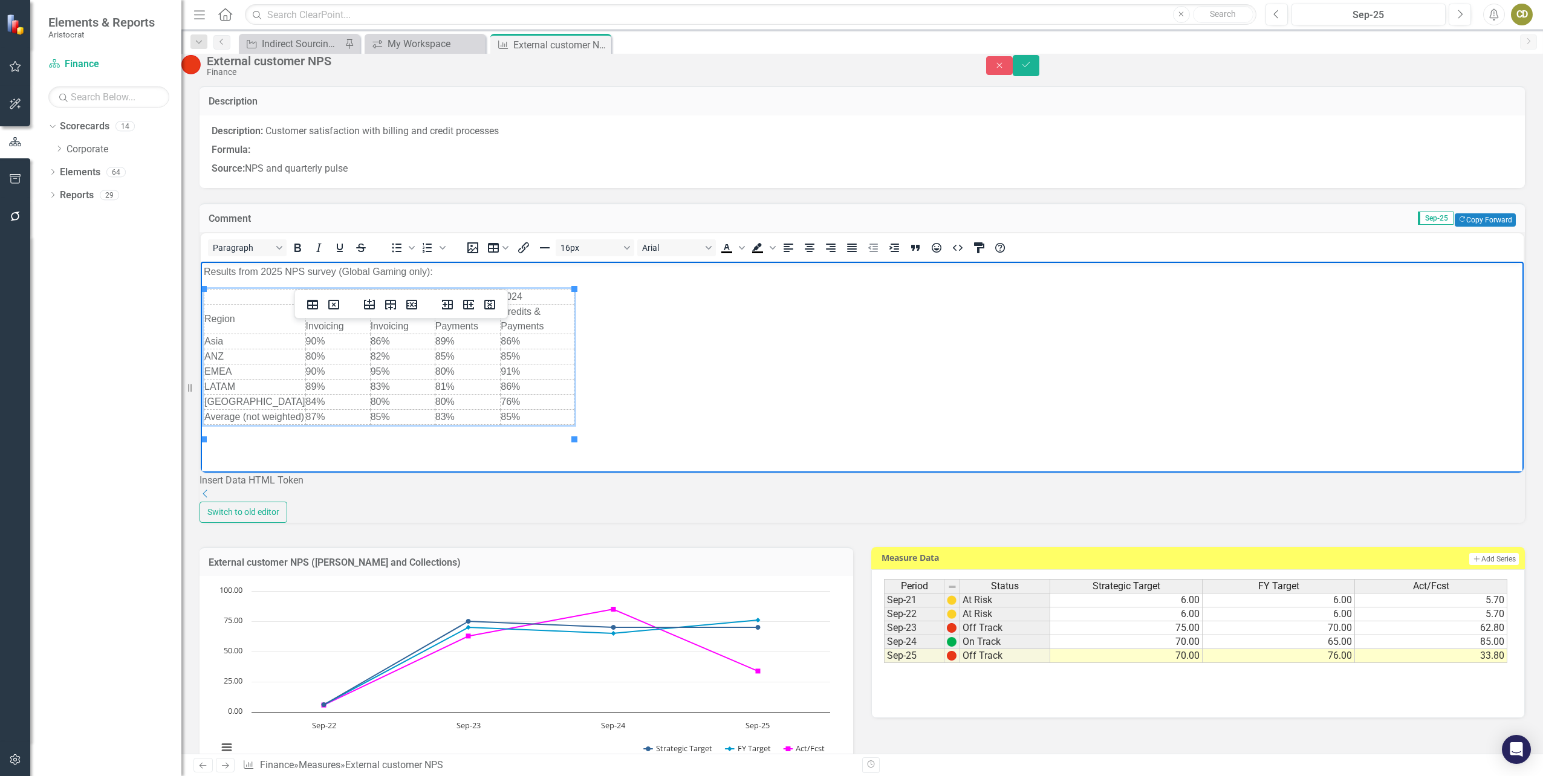
click at [618, 417] on body "Results from 2025 NPS survey (Global Gaming only): [CREDIT_CARD_NUMBER] Region …" at bounding box center [862, 357] width 1323 height 190
drag, startPoint x: 241, startPoint y: 296, endPoint x: 239, endPoint y: 432, distance: 136.7
click at [239, 425] on tbody "[CREDIT_CARD_NUMBER] Region Billing &: Invoicing Billing &: Invoicing Credits &…" at bounding box center [389, 357] width 370 height 135
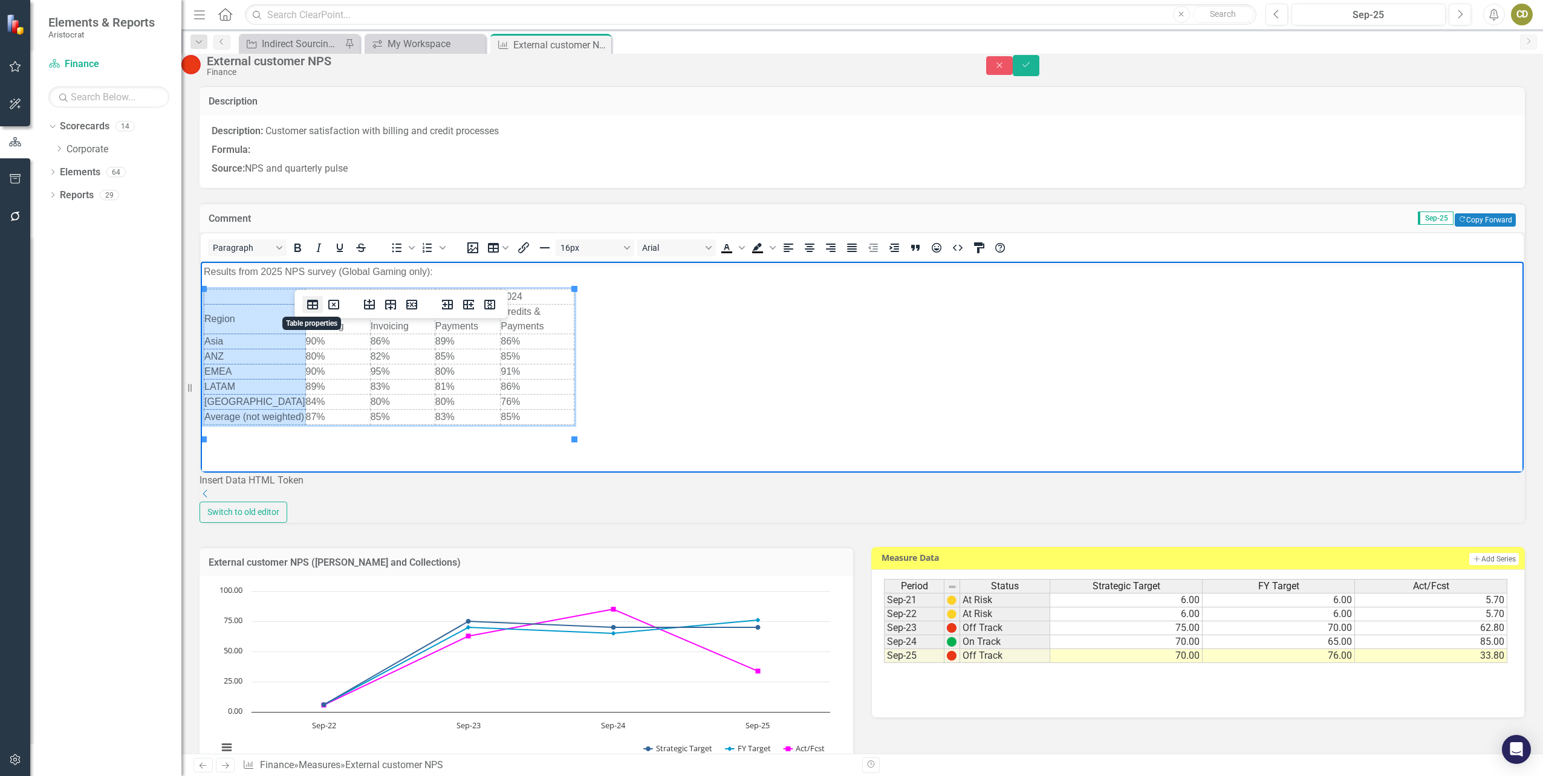
click at [310, 304] on icon "Table properties" at bounding box center [312, 305] width 15 height 15
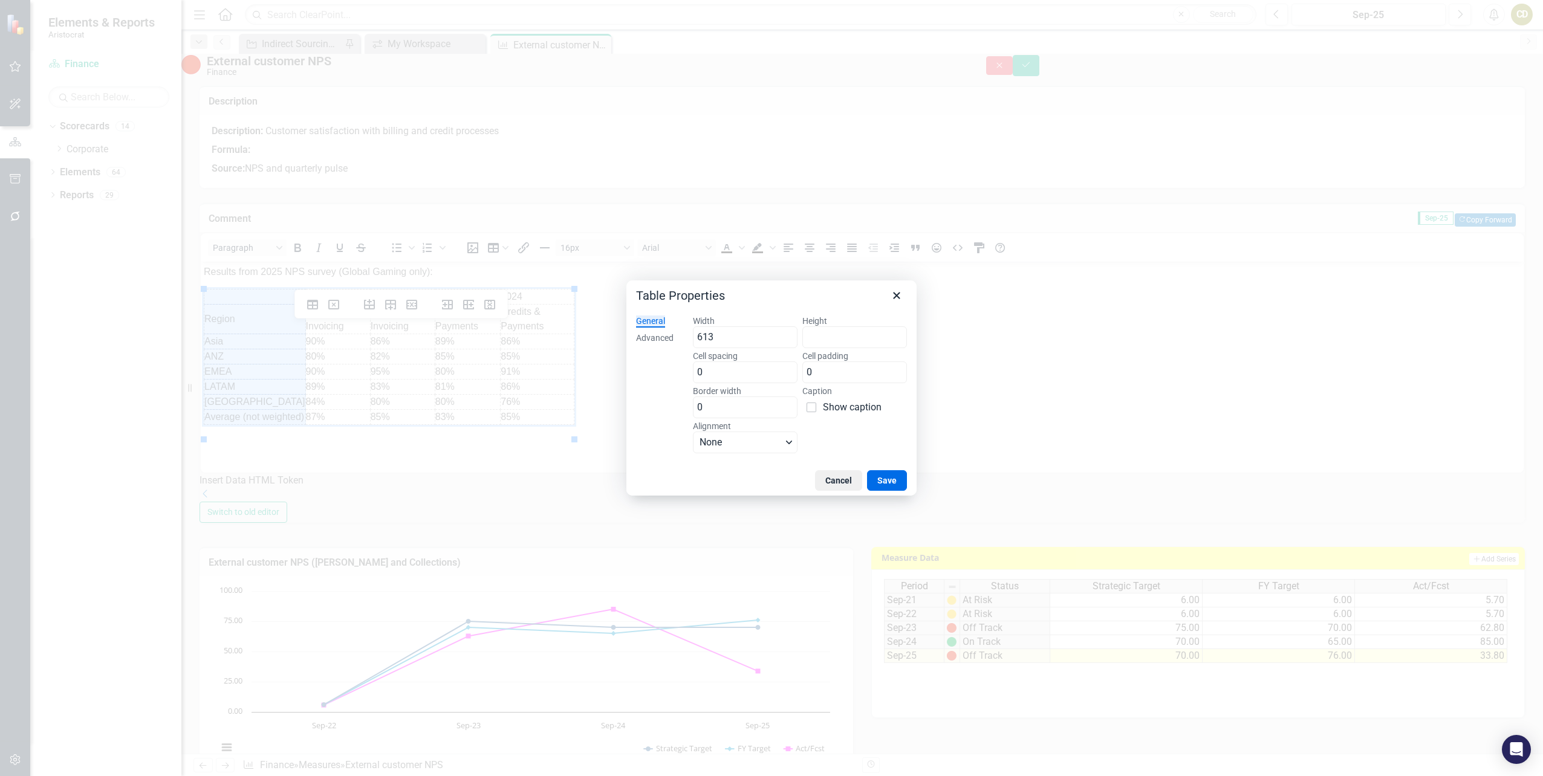
click at [509, 497] on div at bounding box center [771, 388] width 1543 height 776
click at [612, 461] on div at bounding box center [771, 388] width 1543 height 776
click at [898, 296] on icon "Close" at bounding box center [896, 295] width 7 height 7
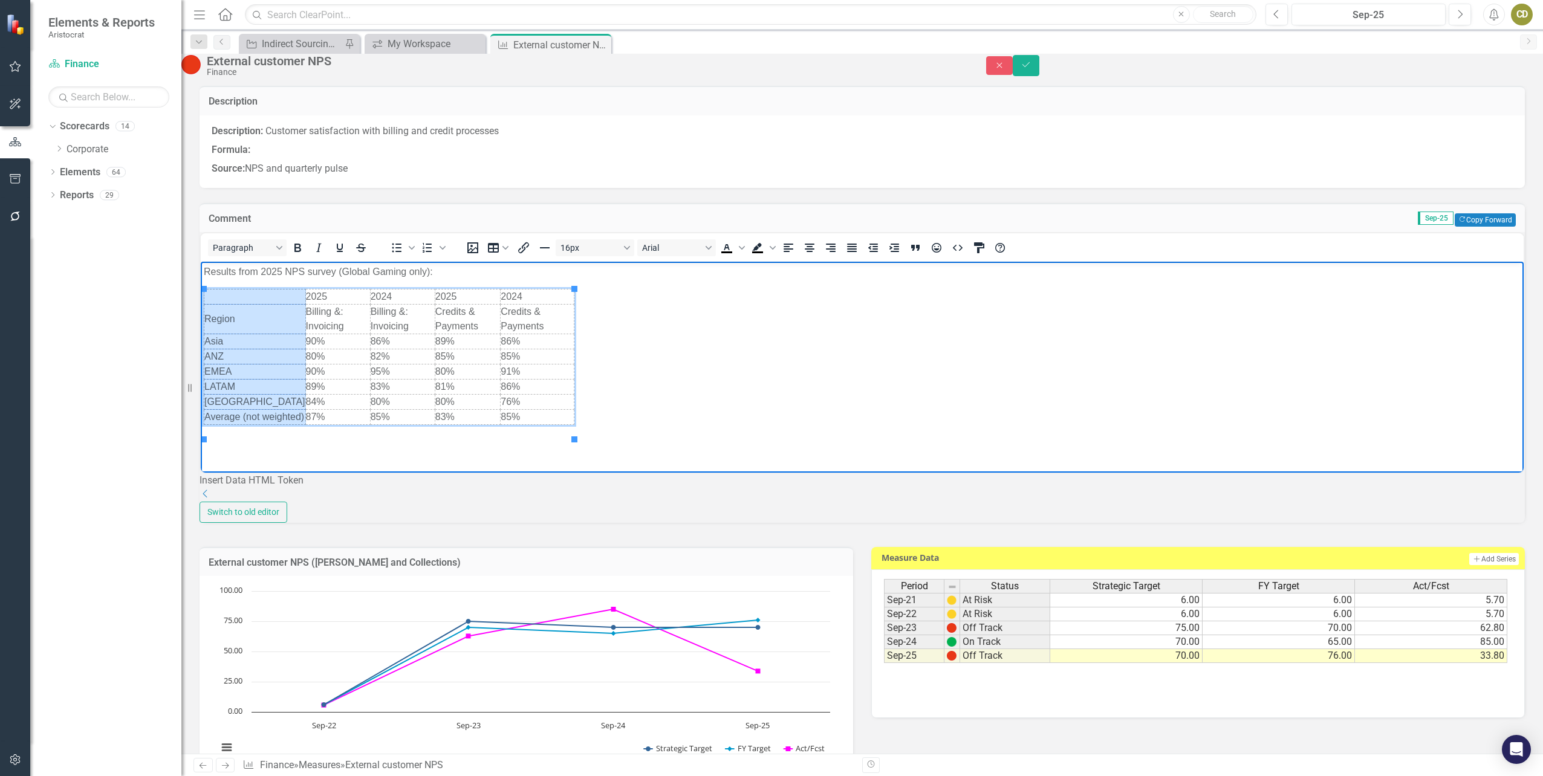
click at [754, 328] on body "Results from 2025 NPS survey (Global Gaming only): [CREDIT_CARD_NUMBER] Region …" at bounding box center [862, 357] width 1323 height 190
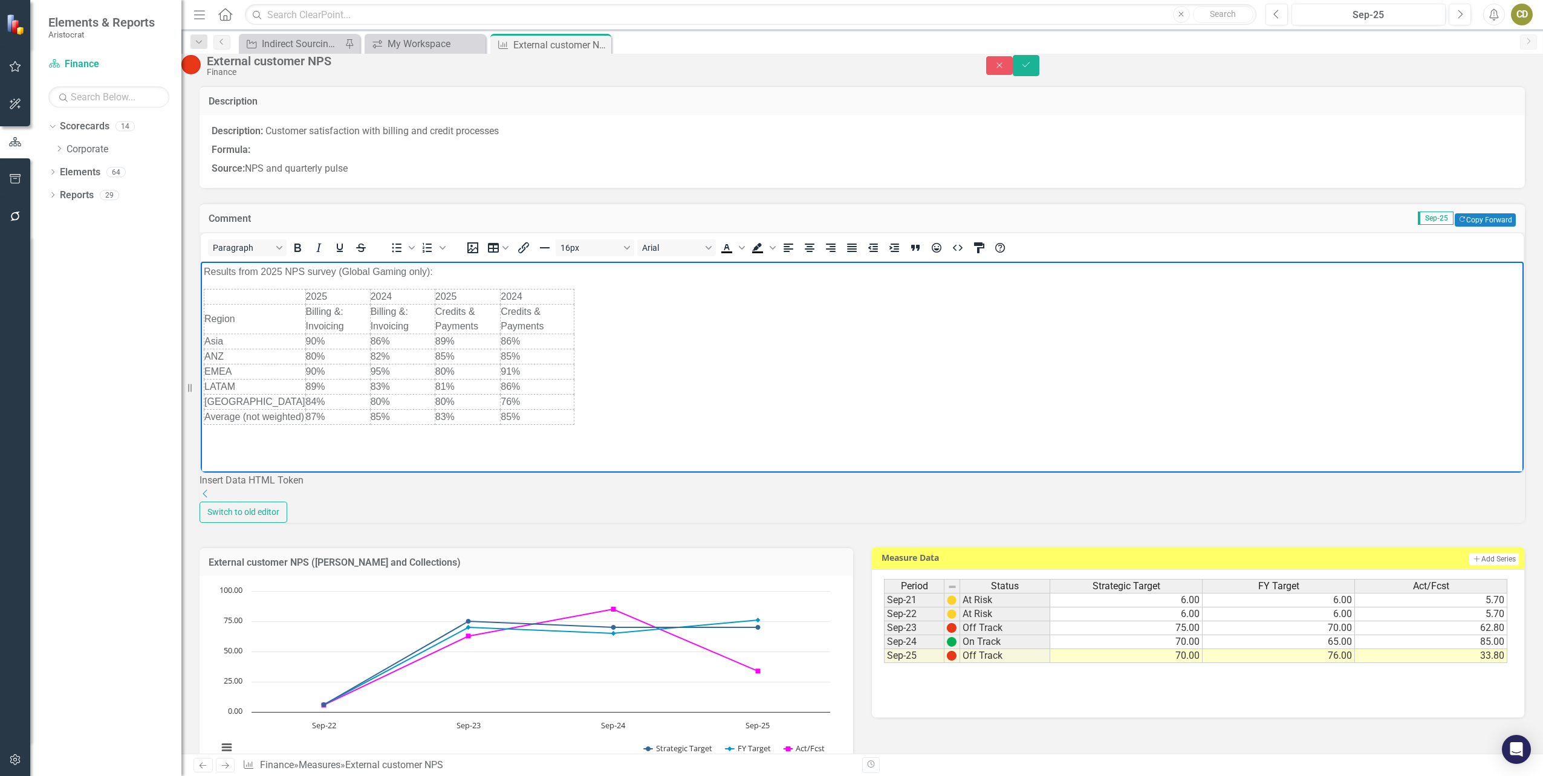
click at [754, 328] on body "Results from 2025 NPS survey (Global Gaming only): [CREDIT_CARD_NUMBER] Region …" at bounding box center [862, 357] width 1323 height 190
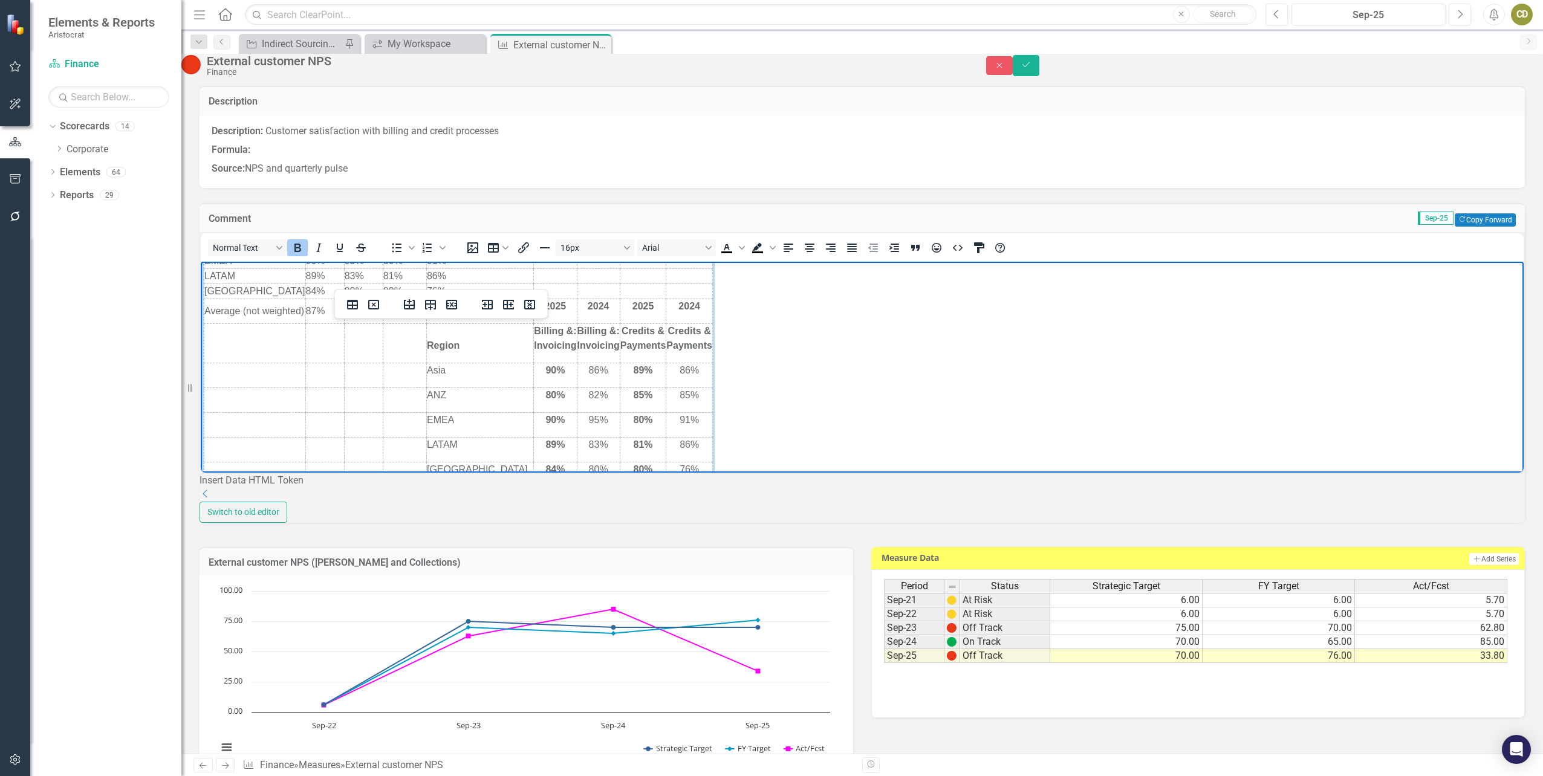
scroll to position [211, 0]
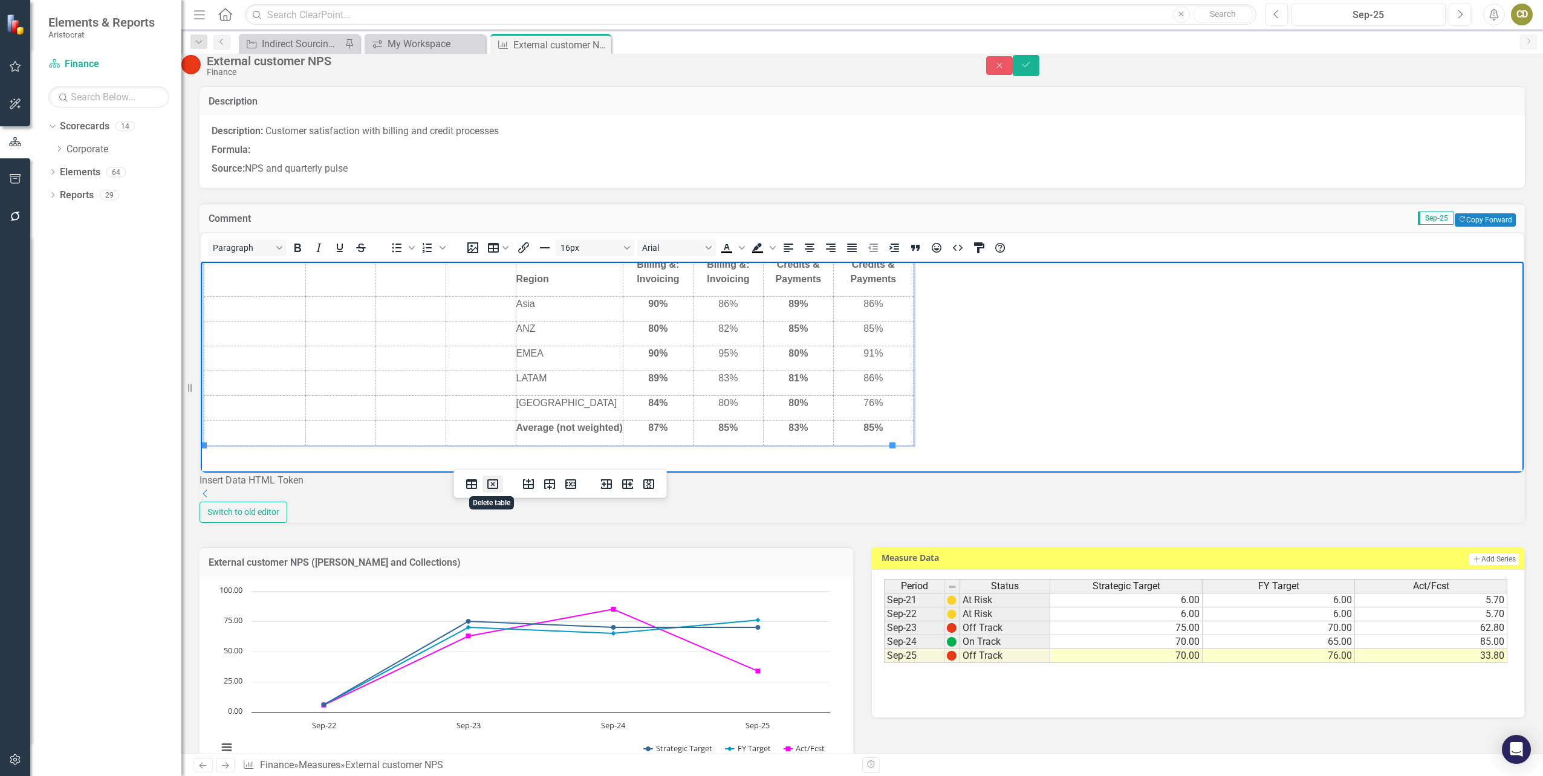
click at [487, 481] on icon "Delete table" at bounding box center [492, 485] width 11 height 10
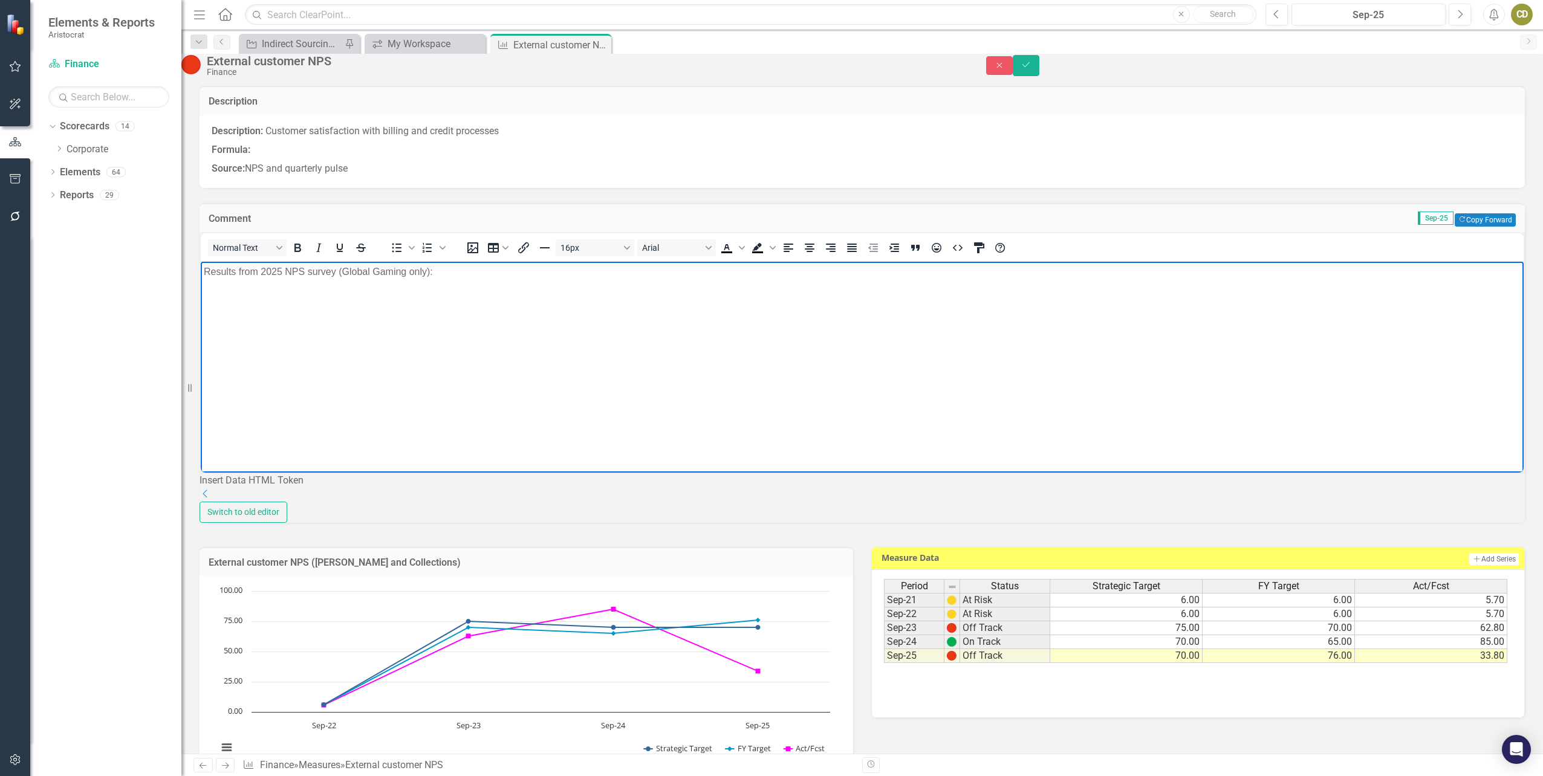
click at [232, 316] on body "Results from 2025 NPS survey (Global Gaming only):" at bounding box center [862, 352] width 1323 height 181
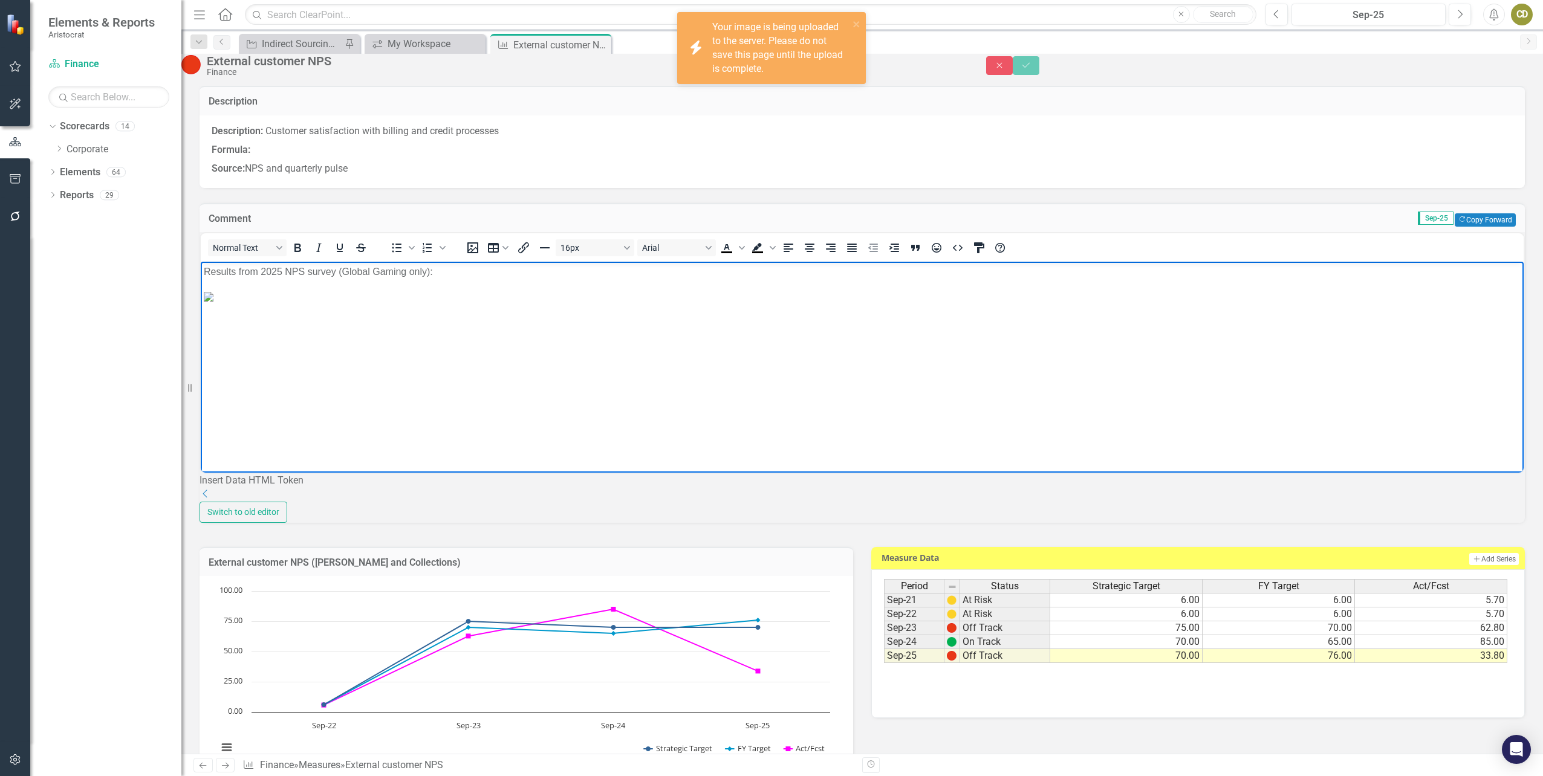
click at [658, 417] on body "Results from 2025 NPS survey (Global Gaming only):" at bounding box center [862, 352] width 1323 height 181
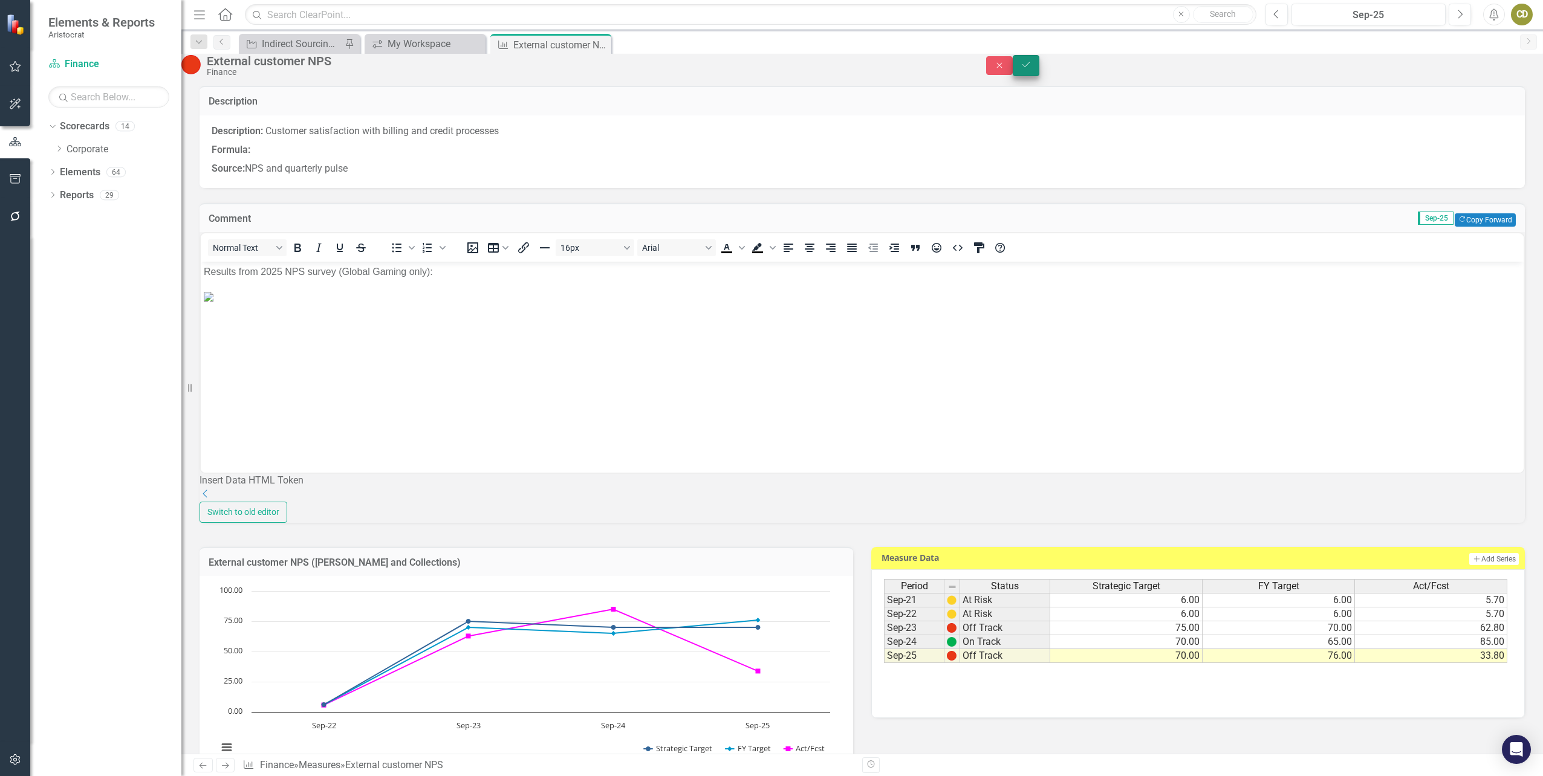
click at [1032, 69] on icon "Save" at bounding box center [1026, 64] width 11 height 8
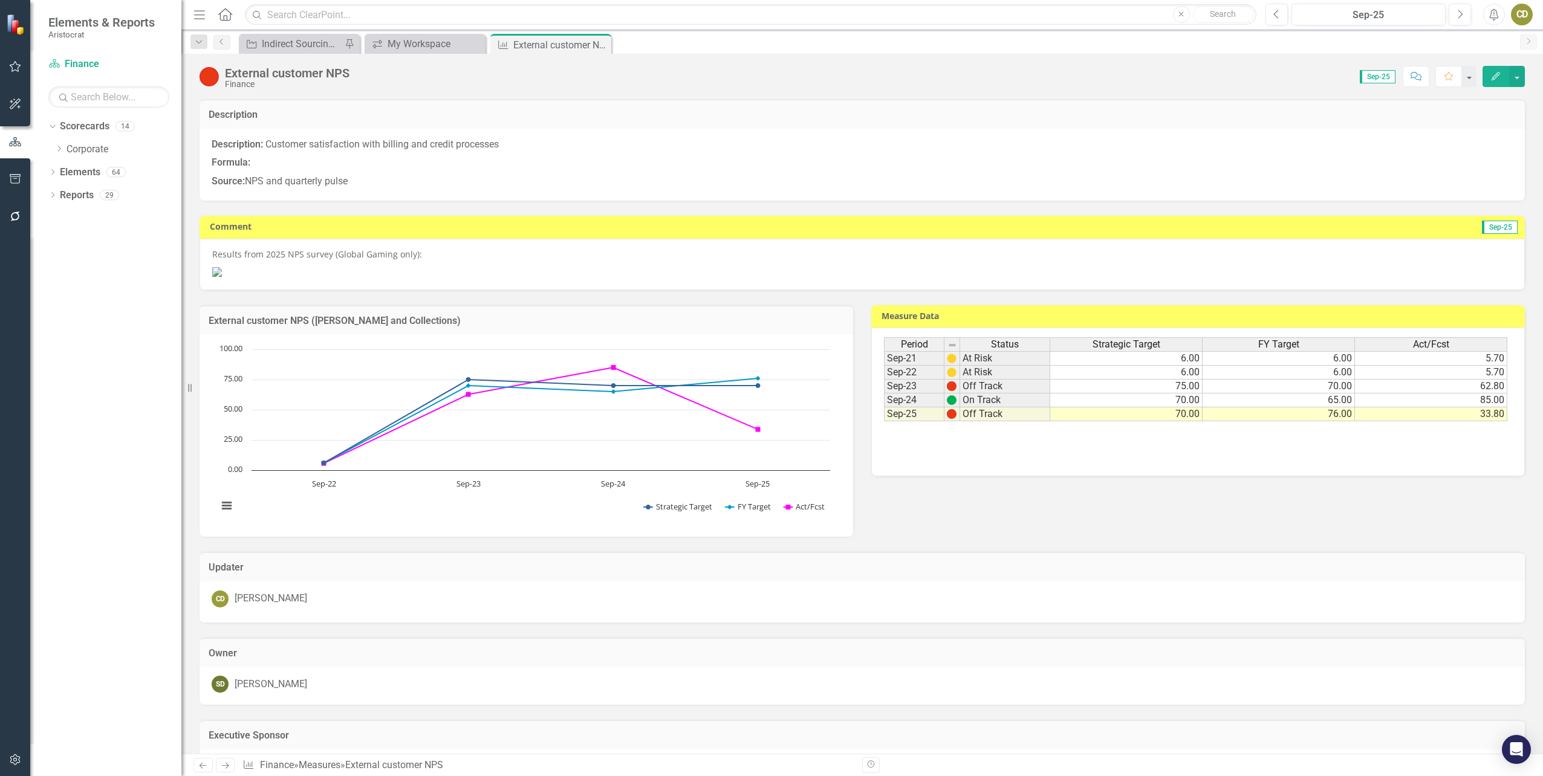
click at [1464, 421] on td "33.80" at bounding box center [1431, 415] width 152 height 14
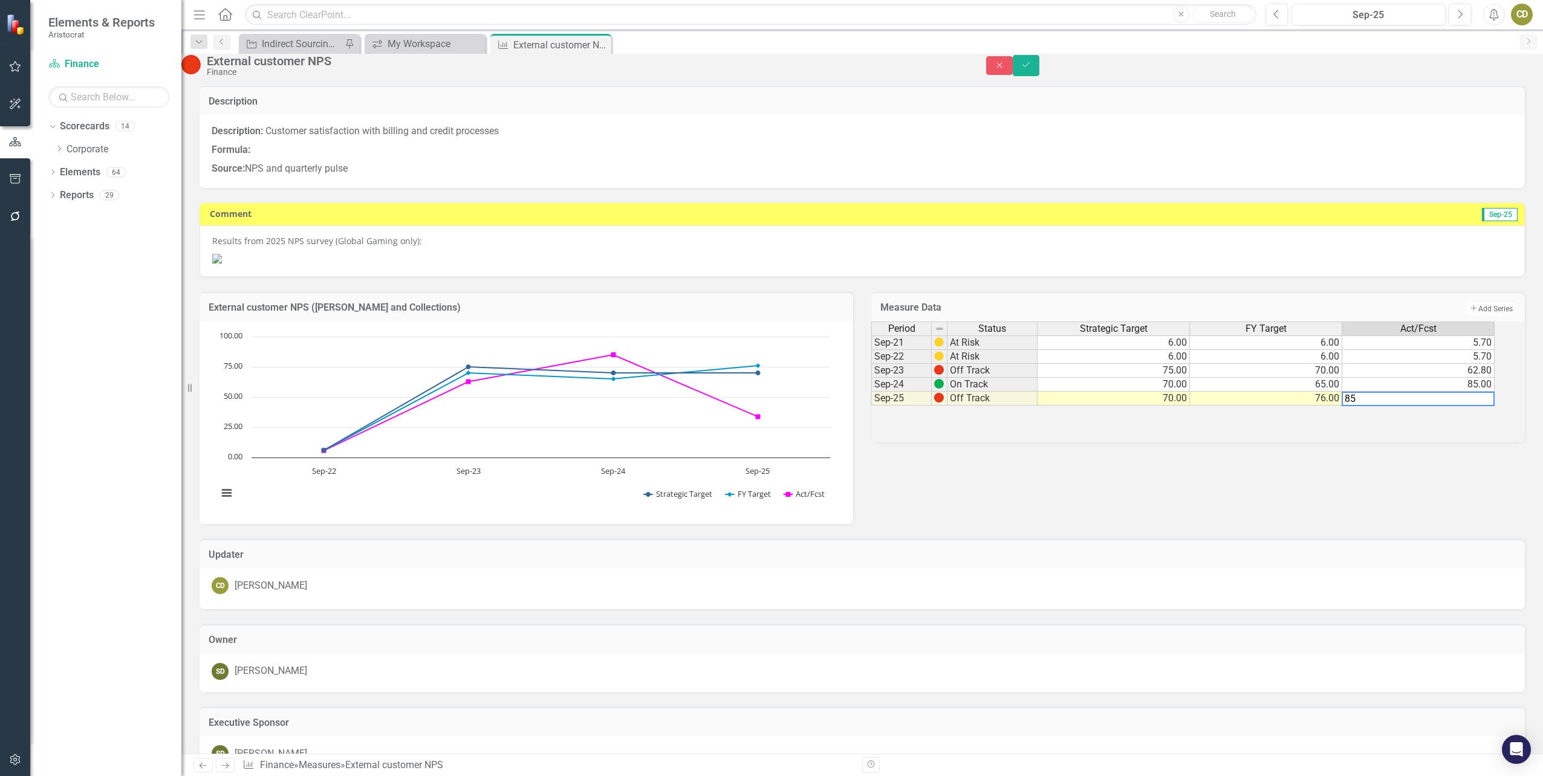
type textarea "85"
click at [1405, 443] on div "Period Status Strategic Target FY Target Act/Fcst Sep-21 At Risk 6.00 6.00 5.70…" at bounding box center [1198, 382] width 654 height 121
click at [1032, 69] on icon "Save" at bounding box center [1026, 64] width 11 height 8
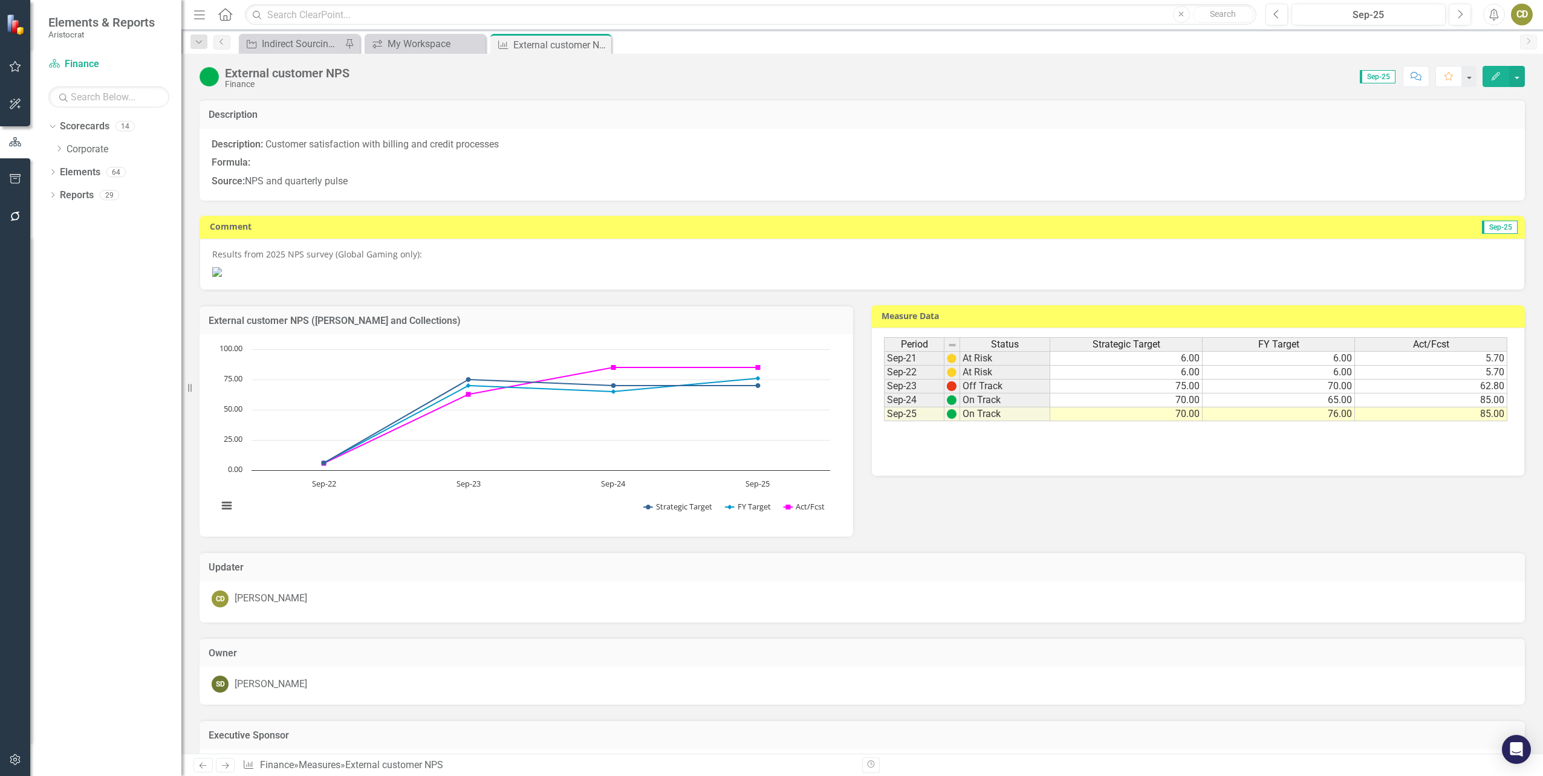
click at [419, 250] on p "Results from 2025 NPS survey (Global Gaming only):" at bounding box center [862, 256] width 1300 height 15
click at [419, 254] on p "Results from 2025 NPS survey (Global Gaming only):" at bounding box center [862, 256] width 1300 height 15
click at [424, 251] on p "Results from 2025 NPS survey (Global Gaming only):" at bounding box center [862, 256] width 1300 height 15
click at [417, 254] on p "Results from 2025 NPS survey (Global Gaming only):" at bounding box center [862, 256] width 1300 height 15
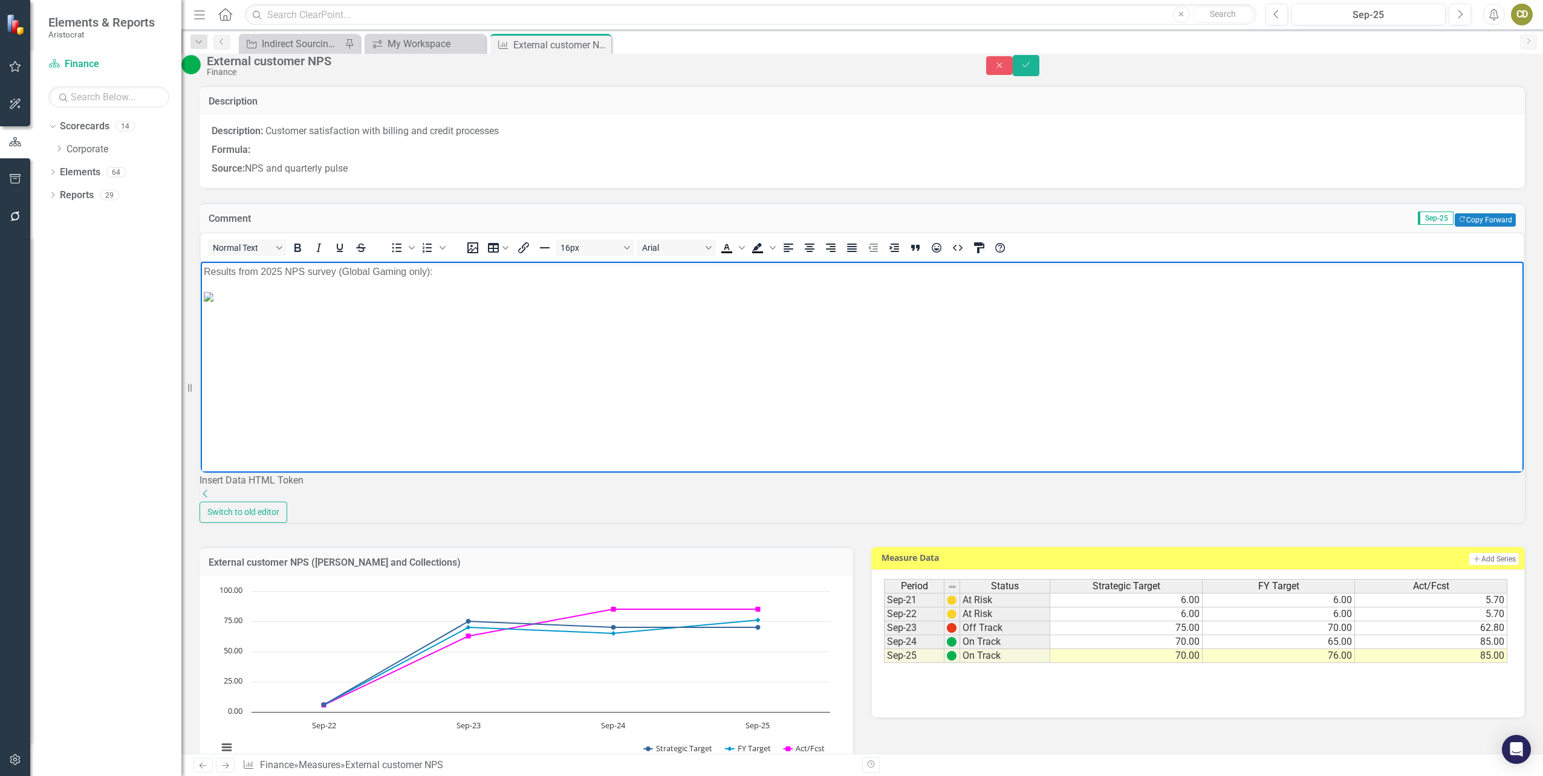
click at [437, 274] on p "Results from 2025 NPS survey (Global Gaming only):" at bounding box center [862, 272] width 1317 height 15
click at [205, 297] on p "Survey participation increased 18% (yoy) in [DATE]." at bounding box center [862, 296] width 1317 height 15
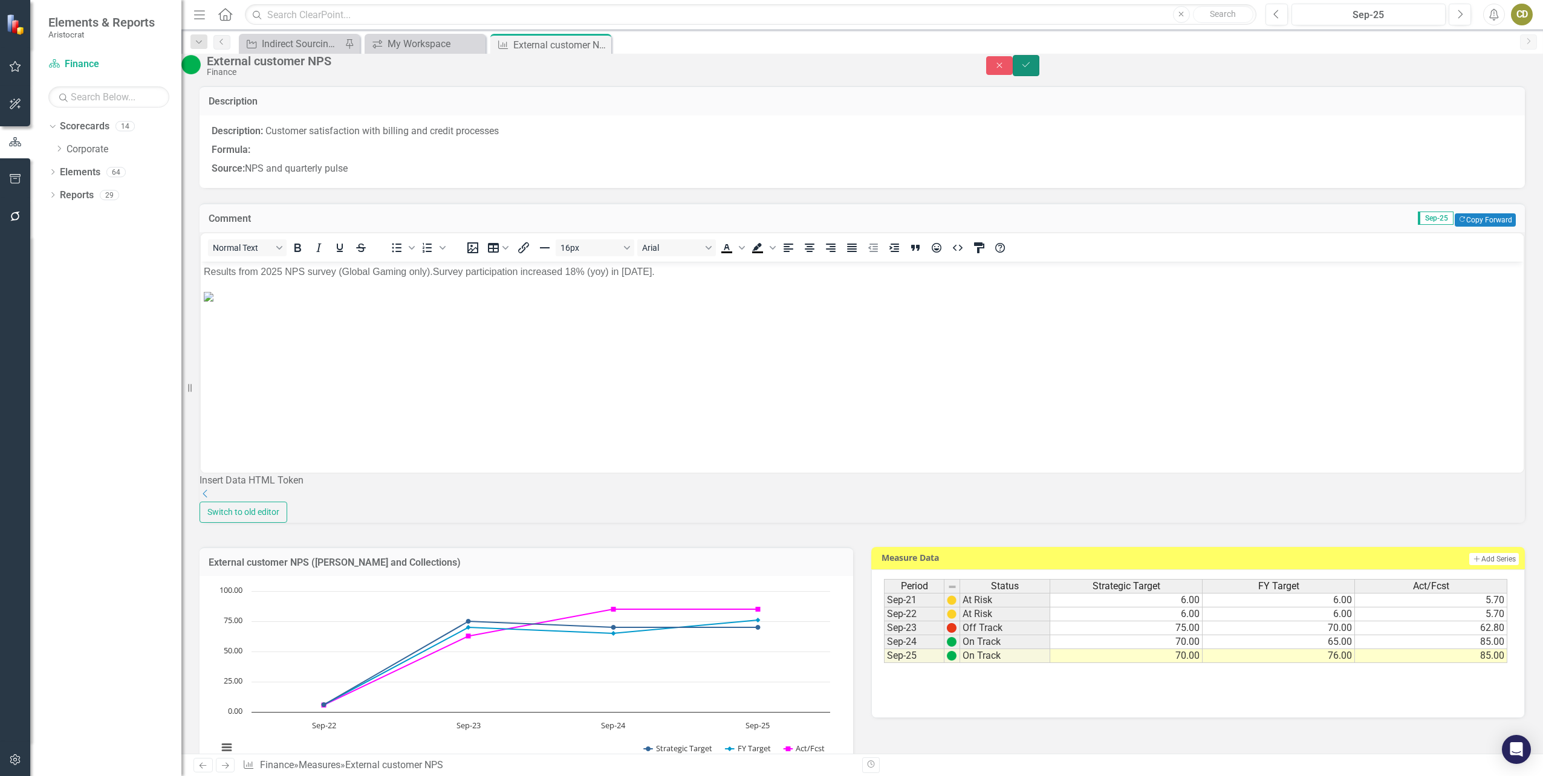
click at [1032, 69] on icon "Save" at bounding box center [1026, 64] width 11 height 8
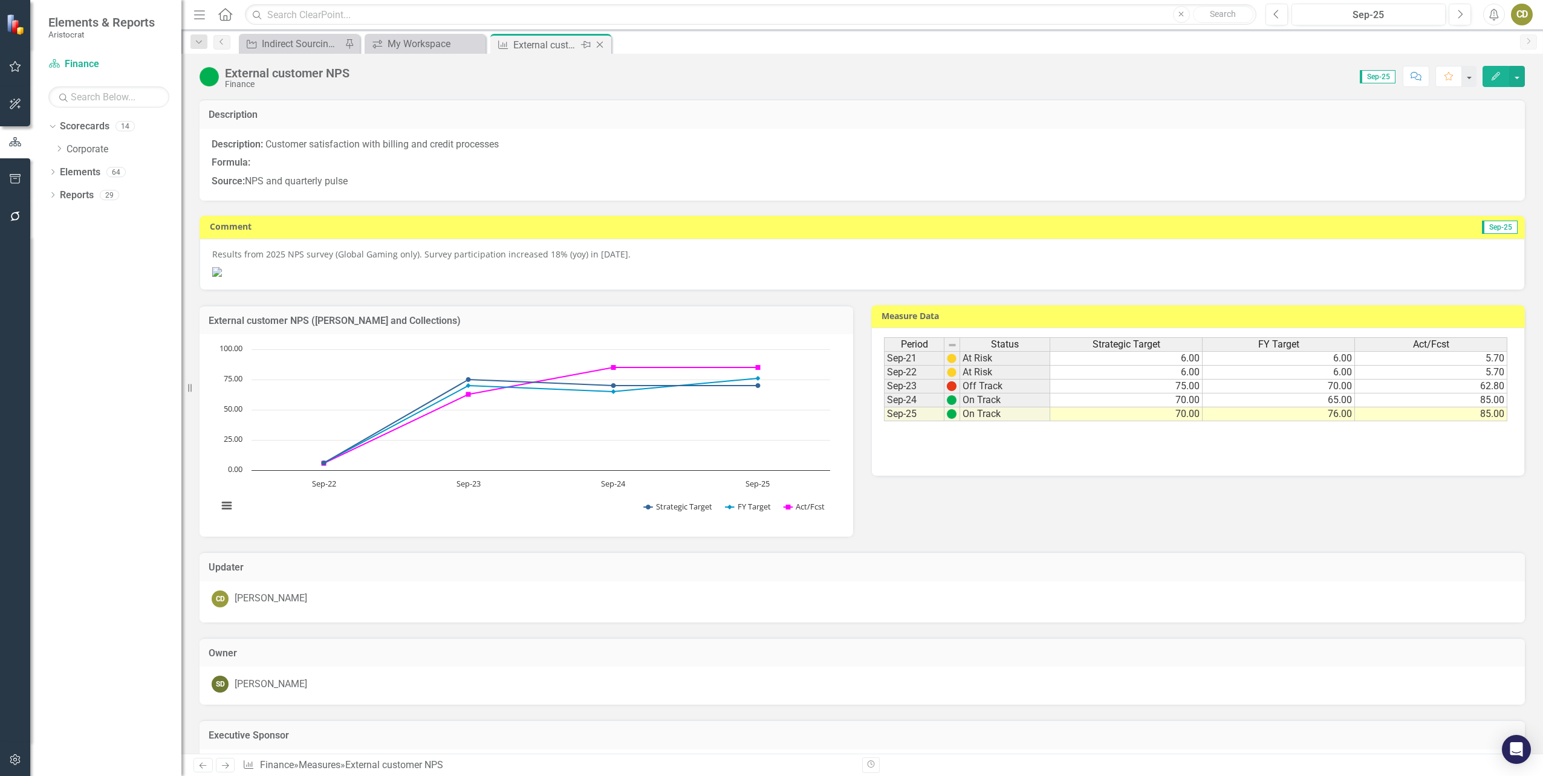
click at [600, 46] on icon "Close" at bounding box center [600, 45] width 12 height 10
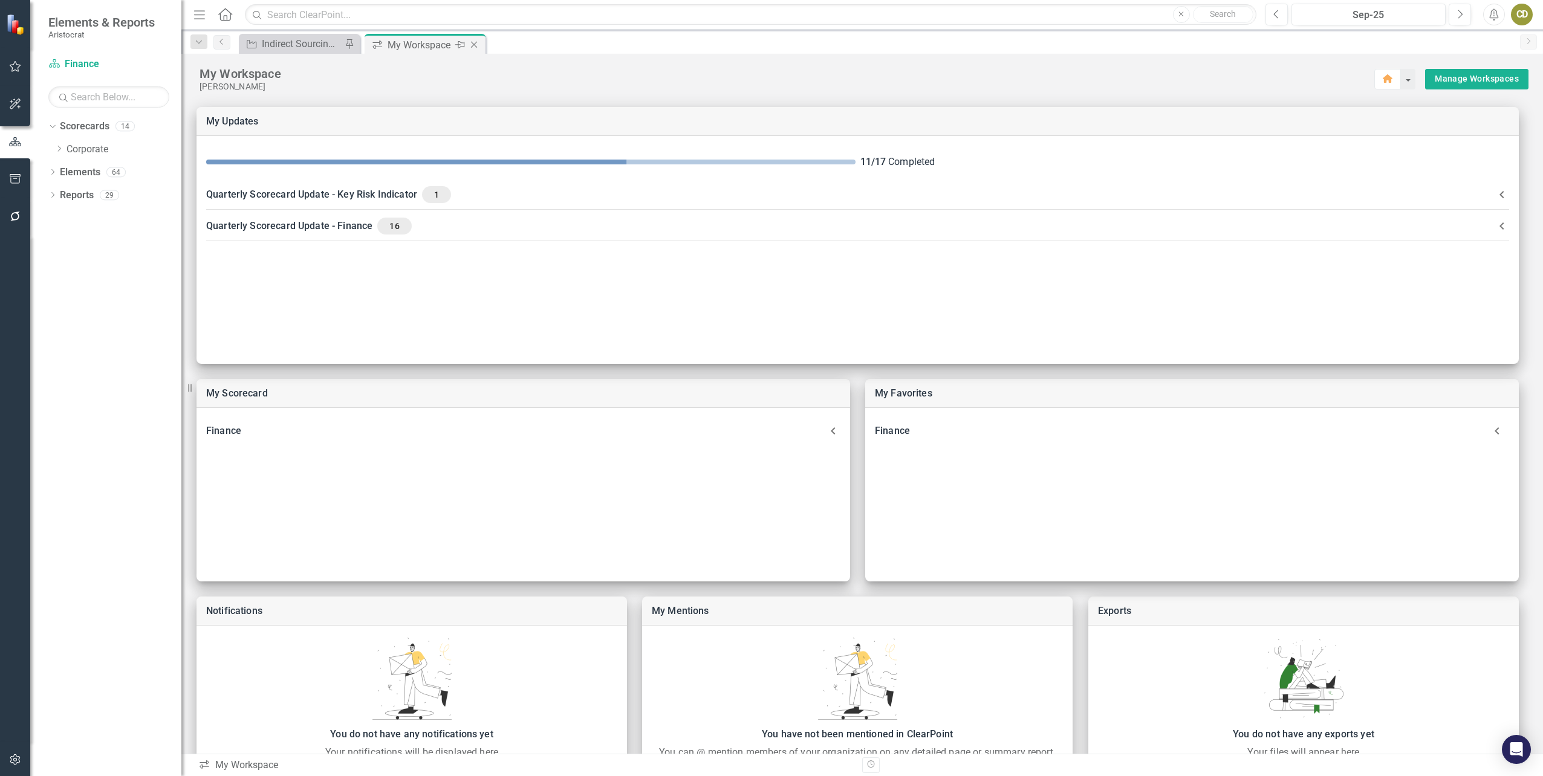
click at [472, 45] on icon "Close" at bounding box center [474, 45] width 12 height 10
